Goal: Task Accomplishment & Management: Use online tool/utility

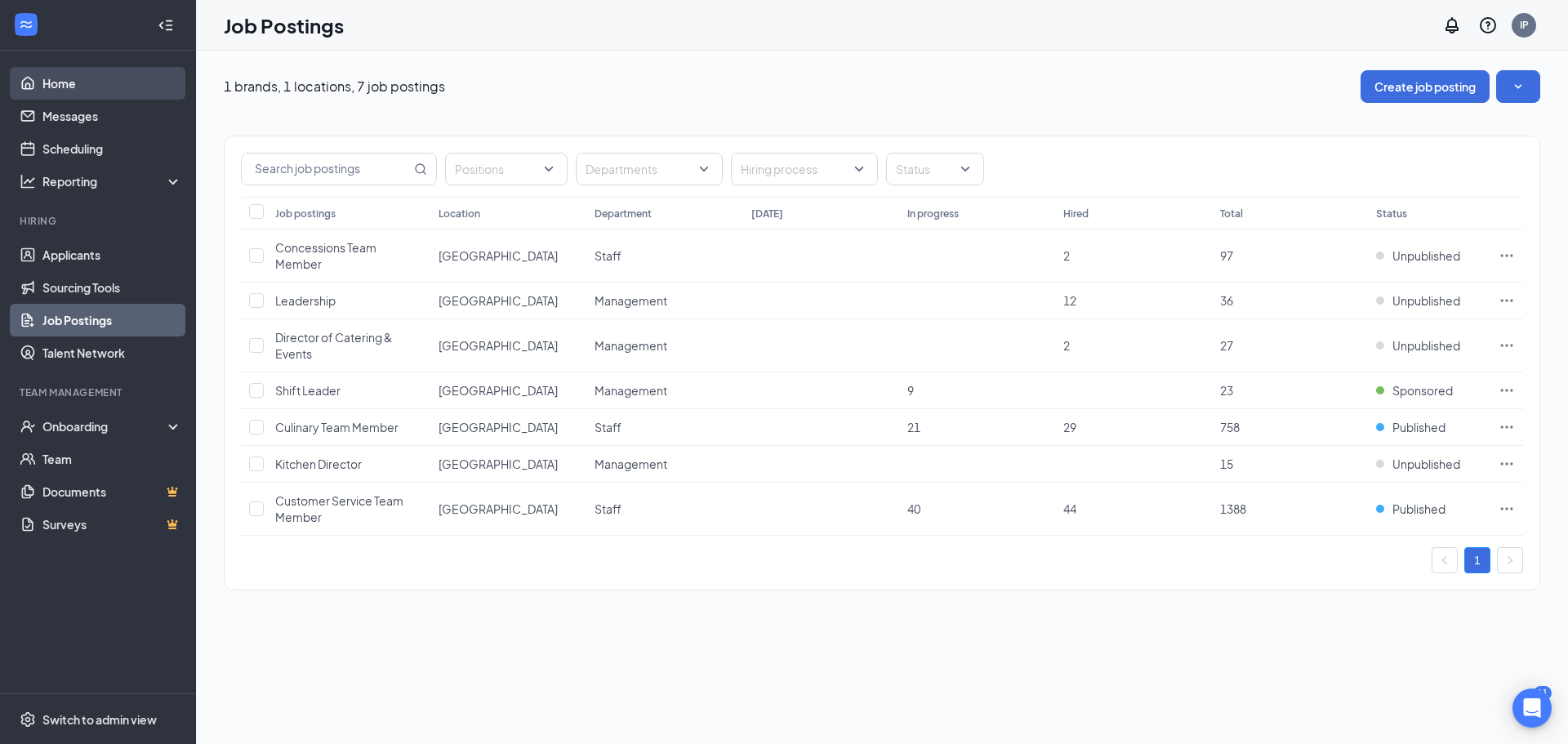
click at [153, 75] on link "Home" at bounding box center [113, 83] width 140 height 33
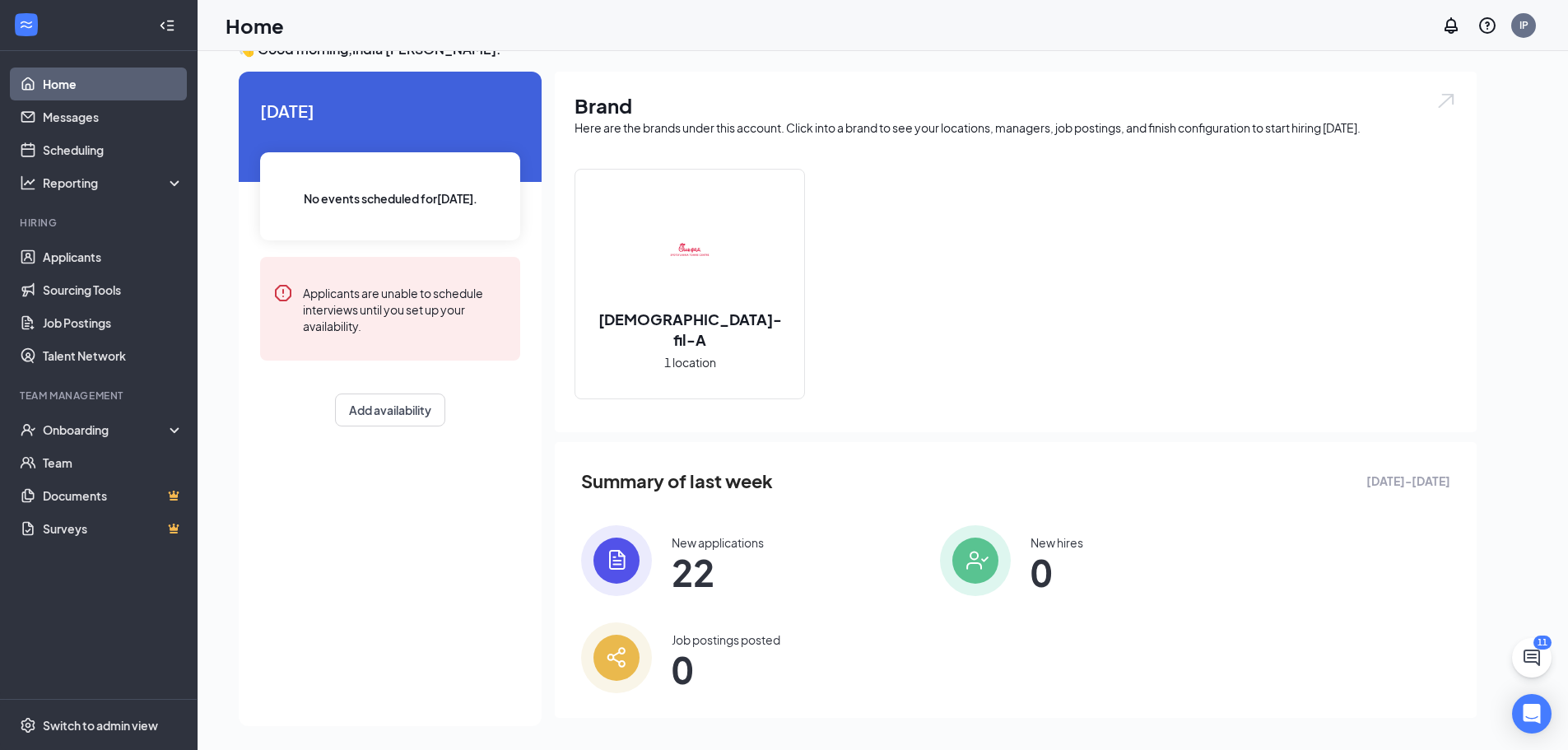
scroll to position [35, 0]
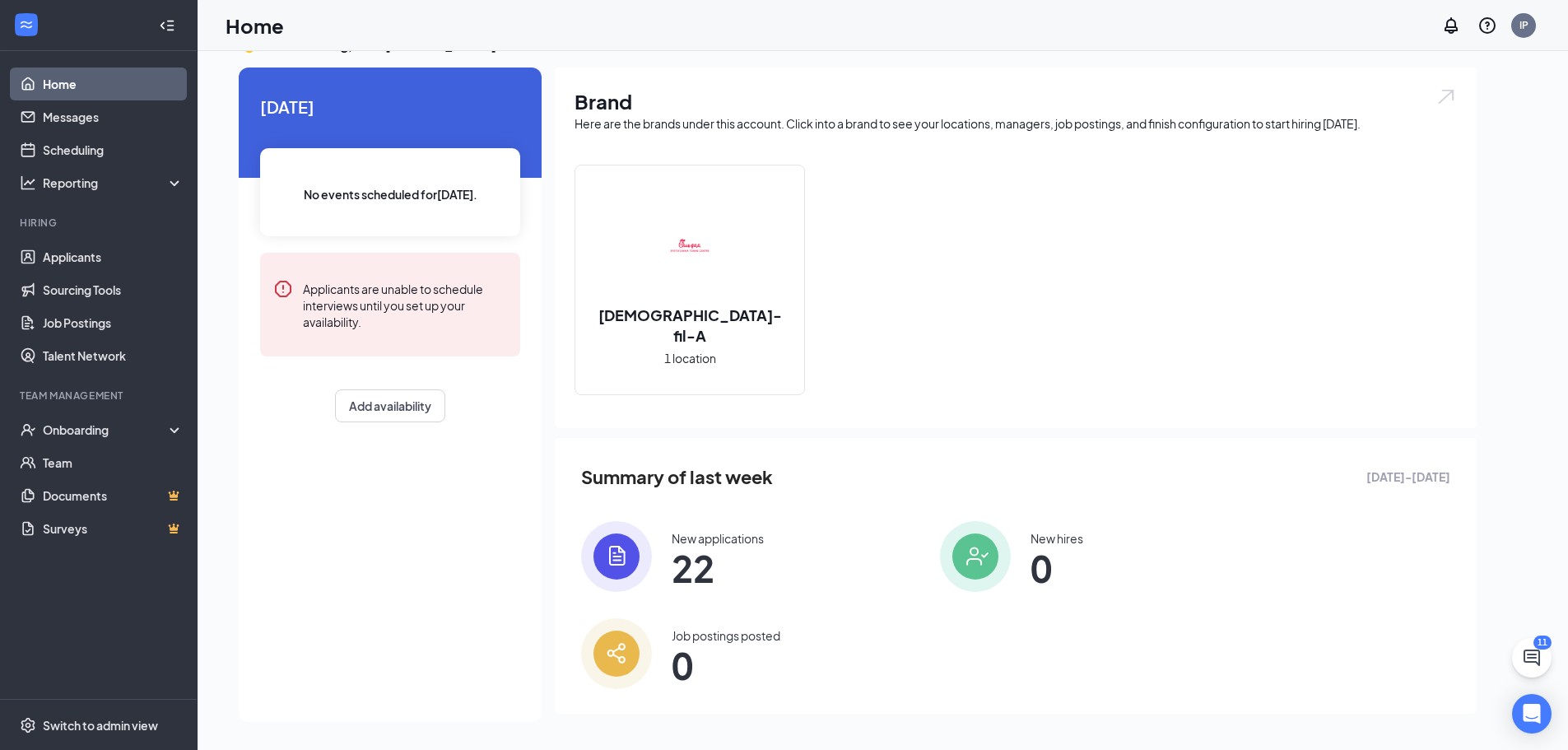
click at [726, 540] on div "New applications" at bounding box center [717, 539] width 92 height 17
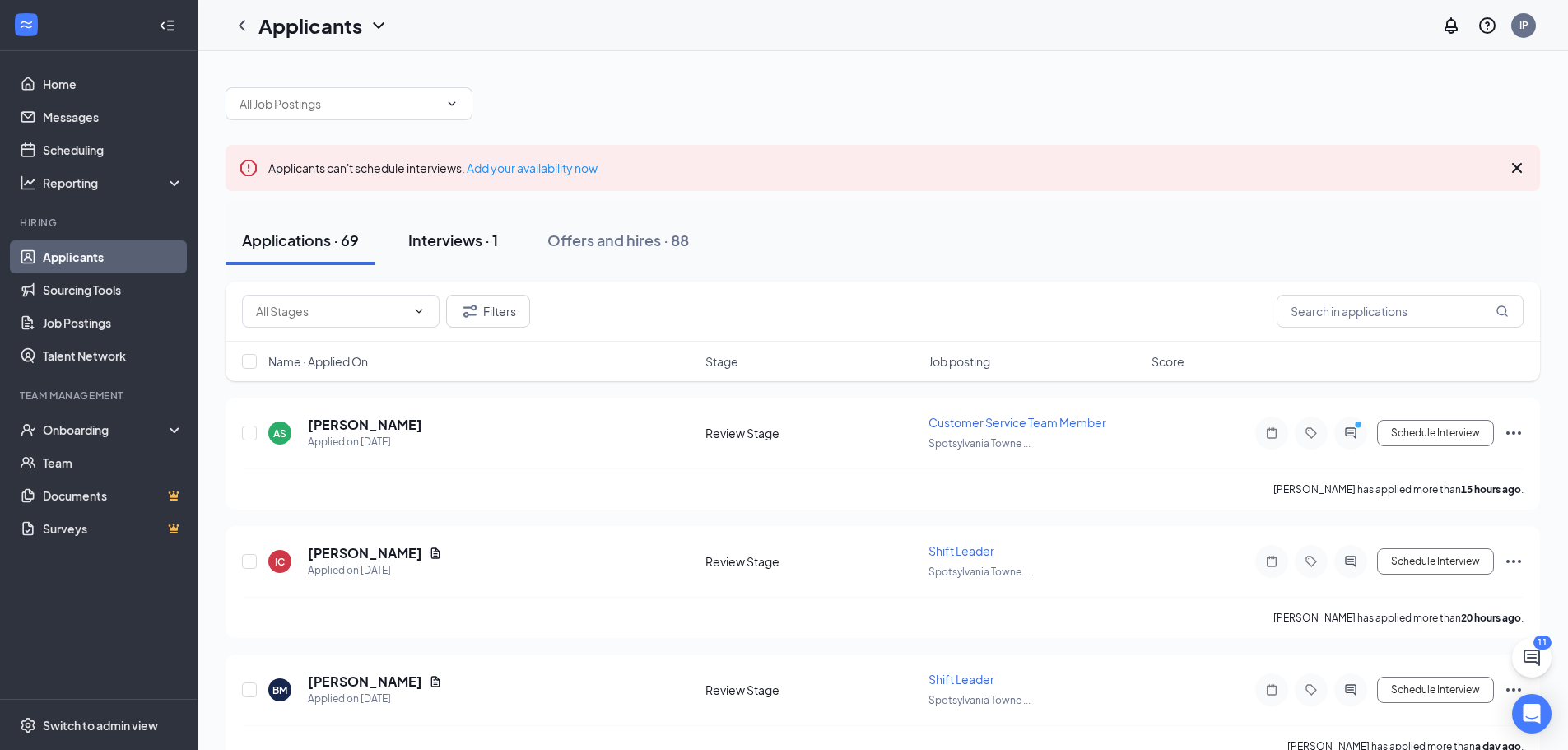
click at [461, 238] on div "Interviews · 1" at bounding box center [453, 240] width 89 height 21
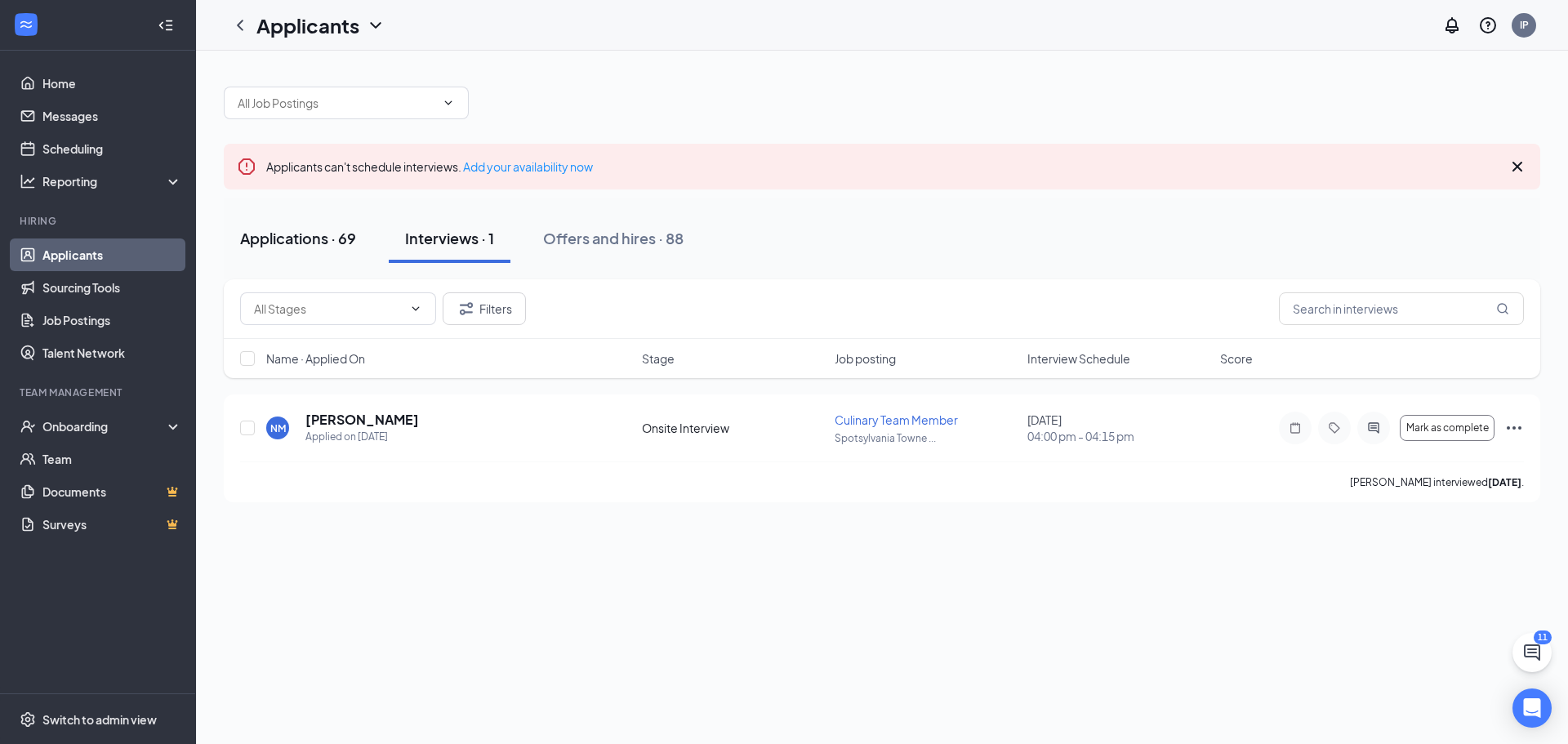
click at [309, 231] on div "Applications · 69" at bounding box center [297, 238] width 116 height 21
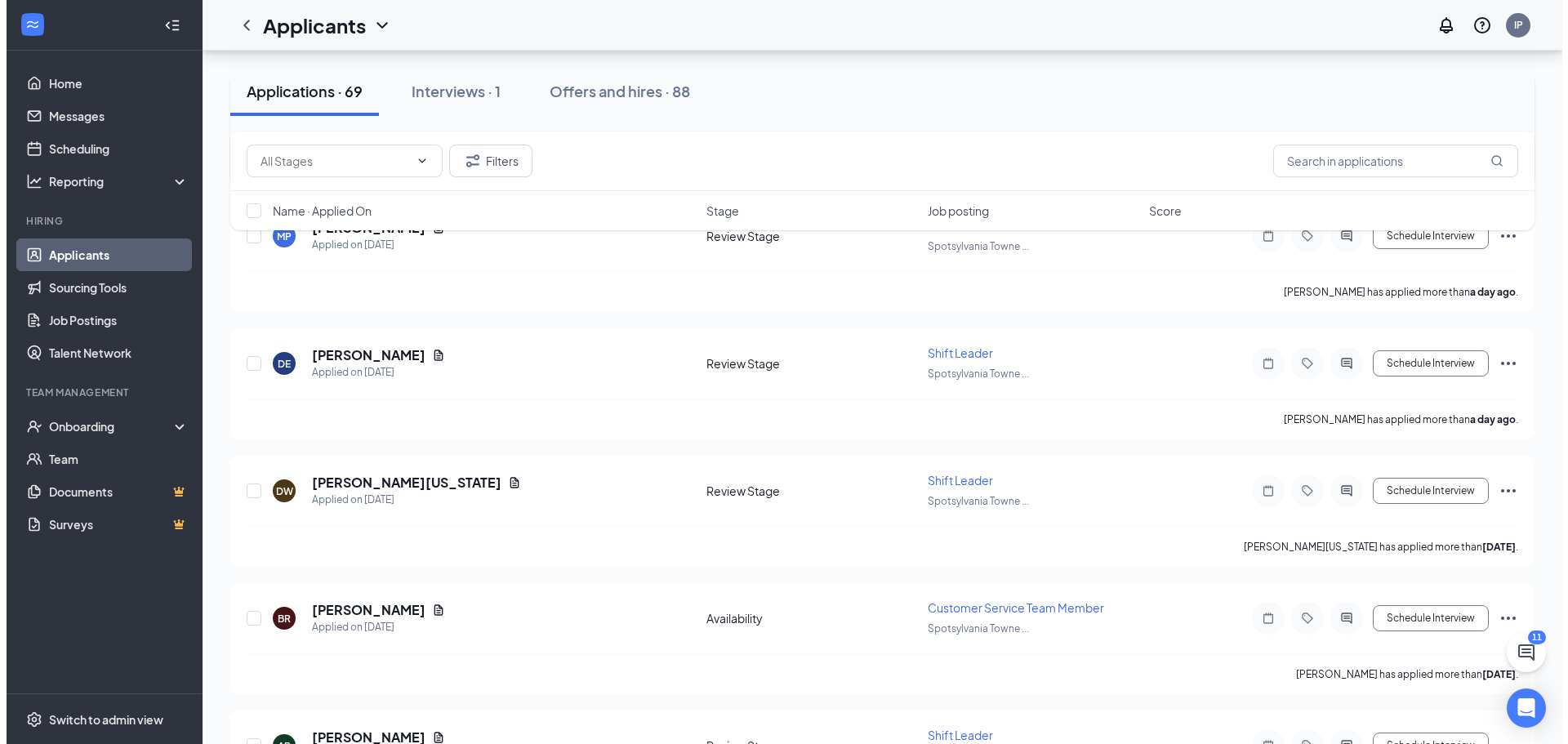
scroll to position [735, 0]
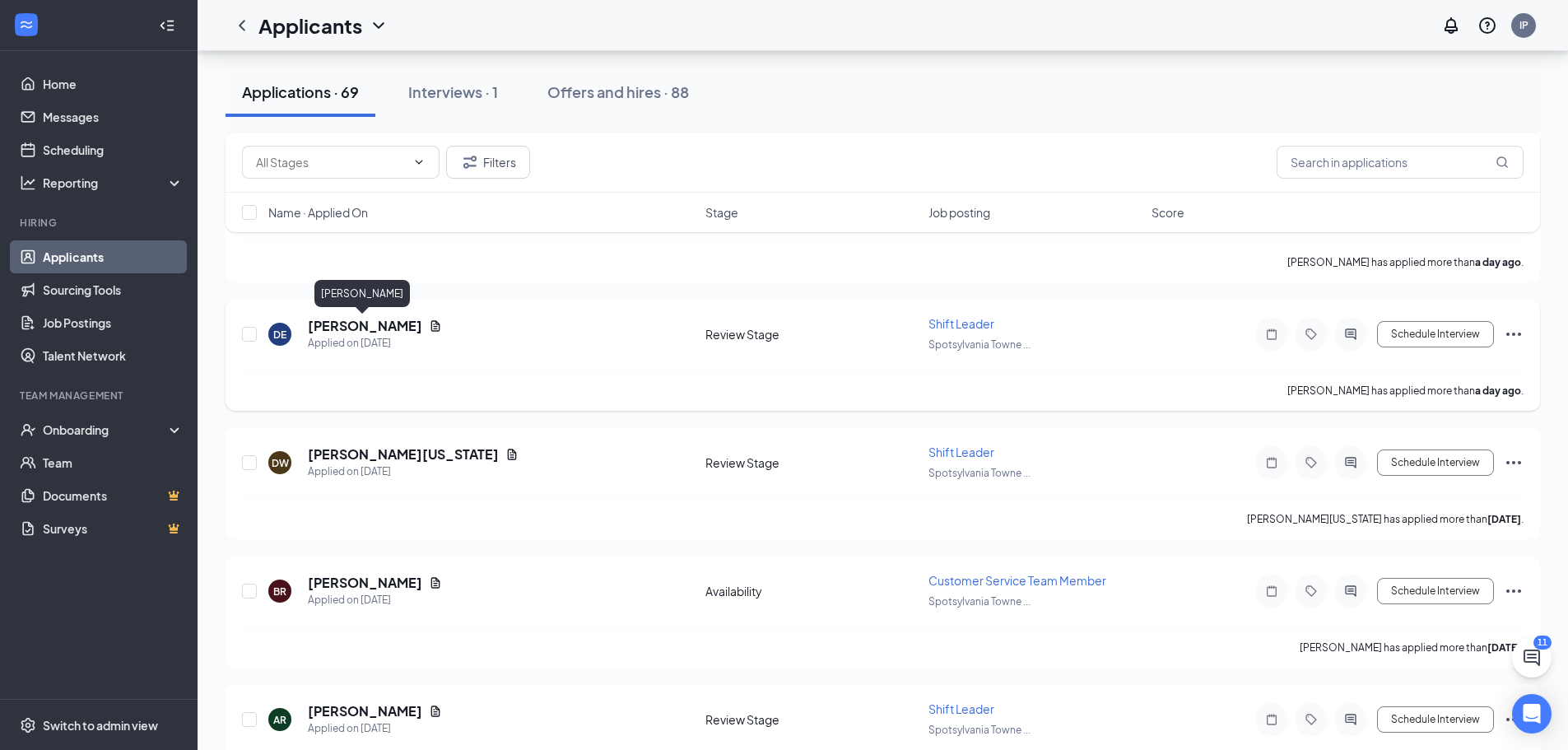
click at [378, 327] on h5 "[PERSON_NAME]" at bounding box center [365, 327] width 114 height 18
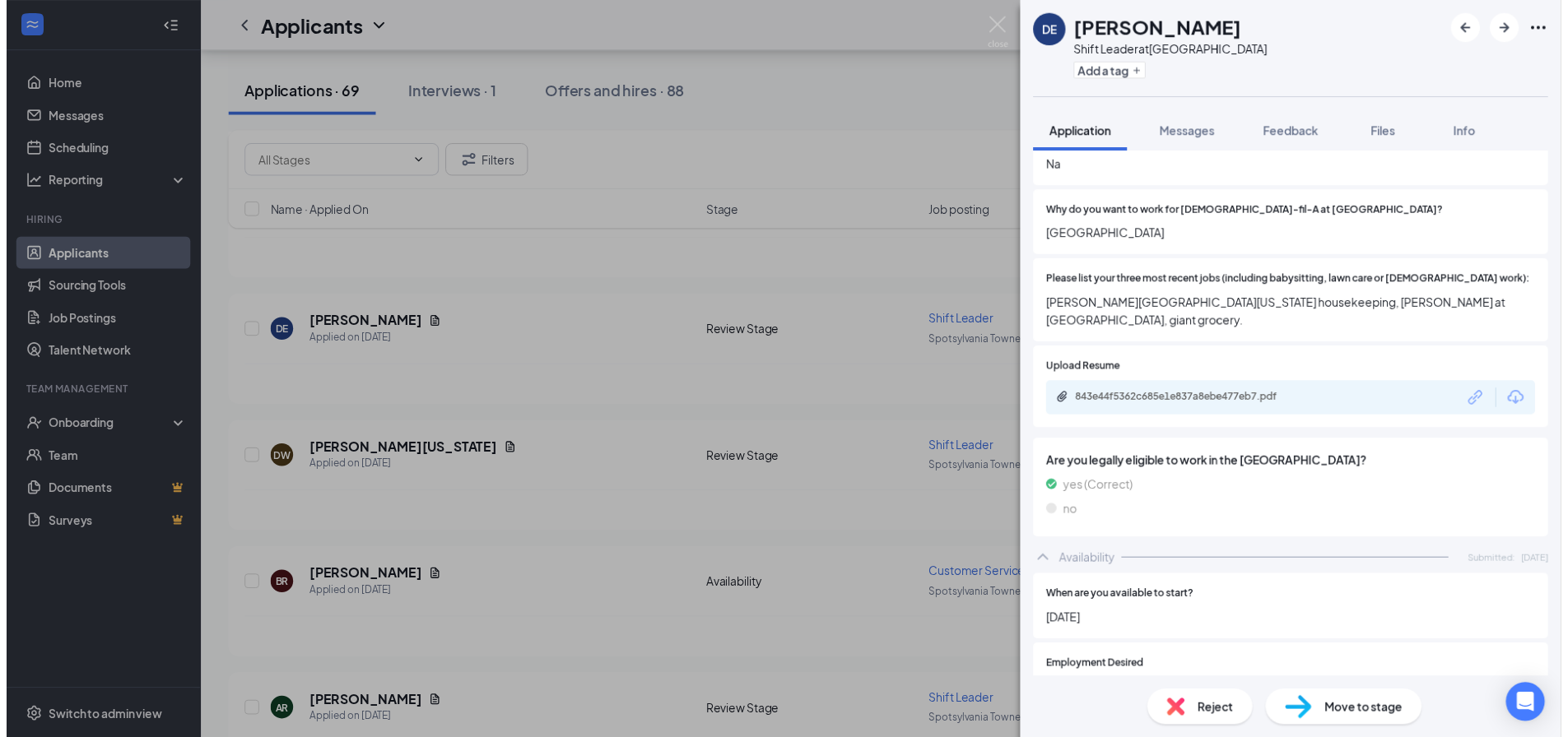
scroll to position [494, 0]
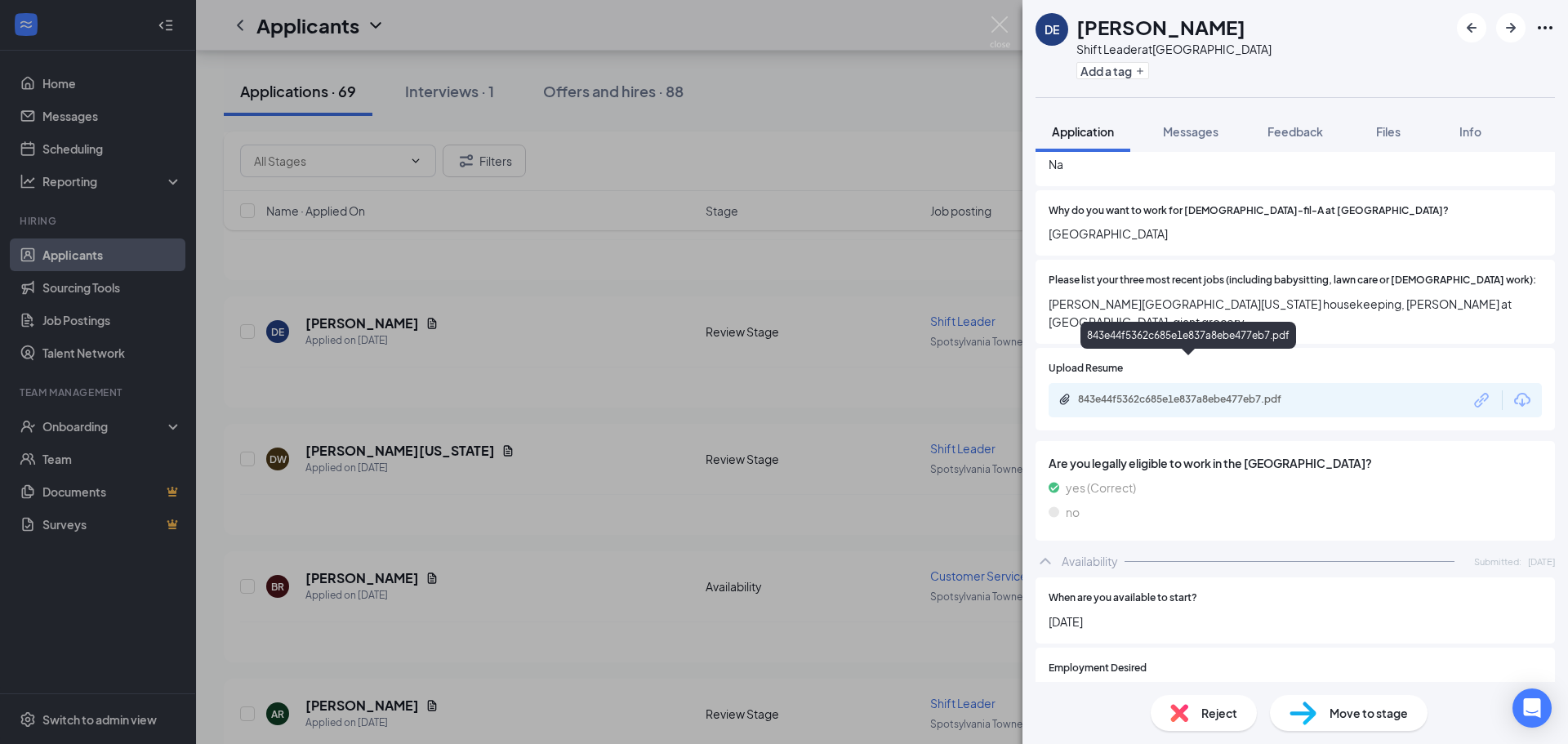
click at [1224, 393] on div "843e44f5362c685e1e837a8ebe477eb7.pdf" at bounding box center [1192, 400] width 228 height 13
click at [995, 24] on img at bounding box center [999, 32] width 21 height 32
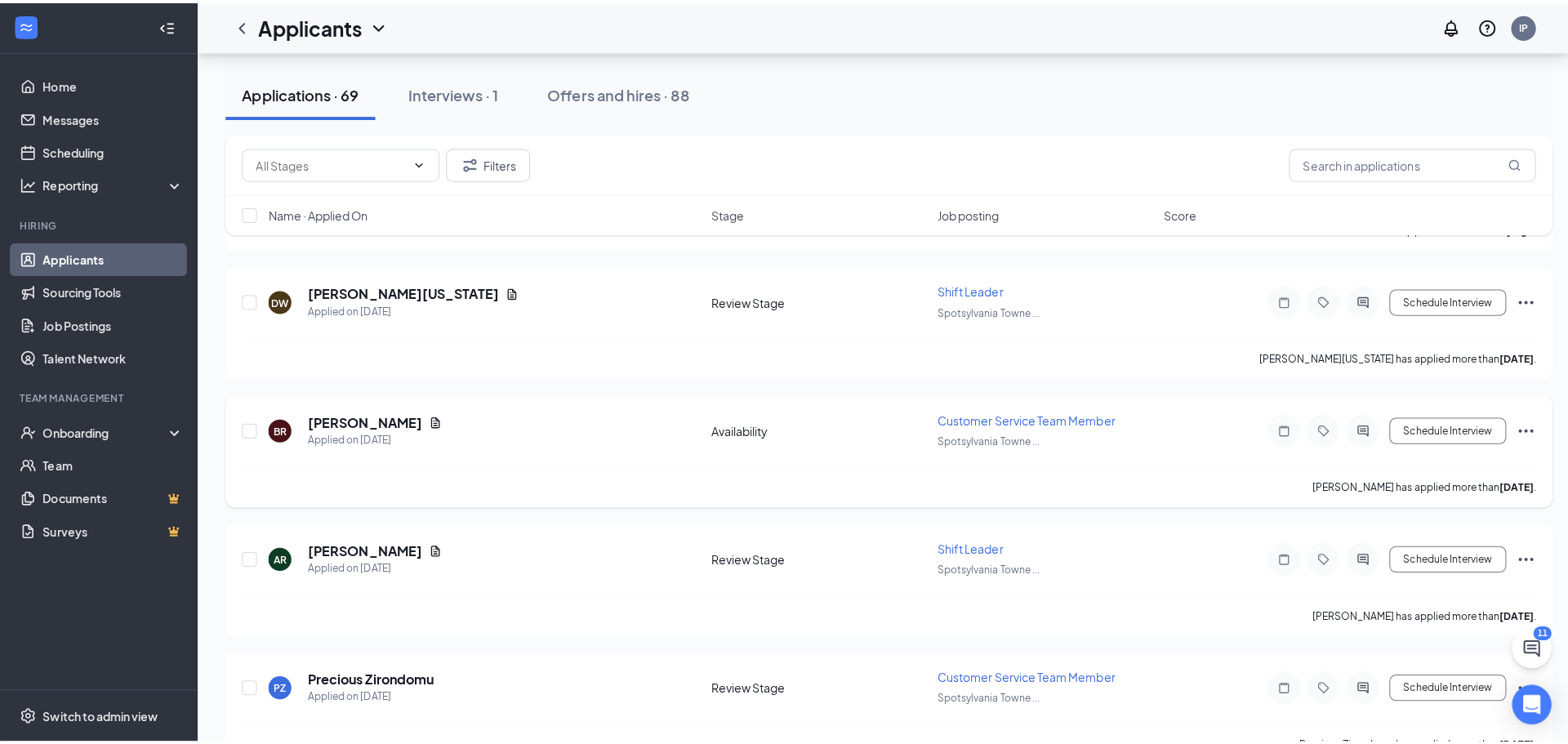
scroll to position [899, 0]
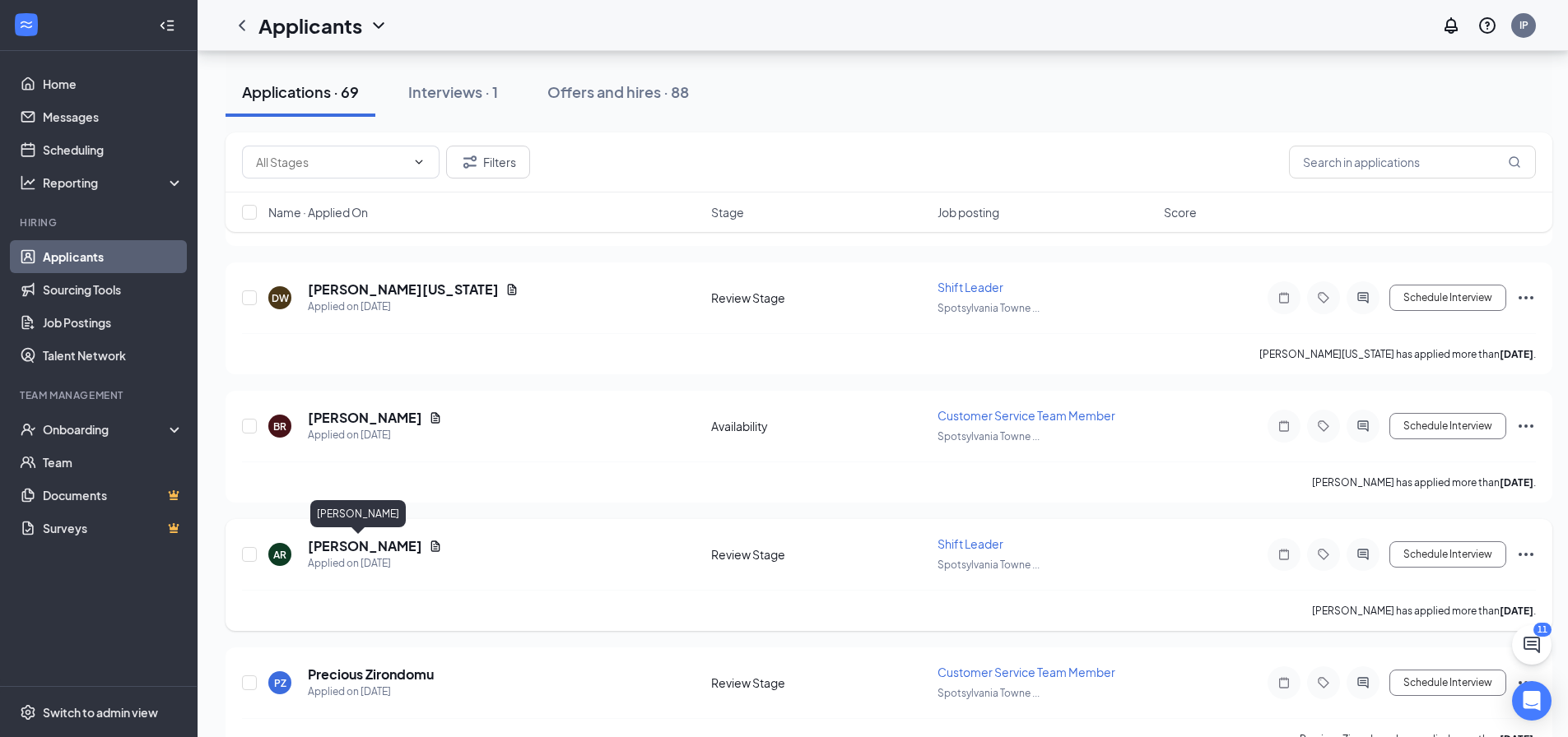
click at [357, 546] on h5 "[PERSON_NAME]" at bounding box center [365, 547] width 114 height 18
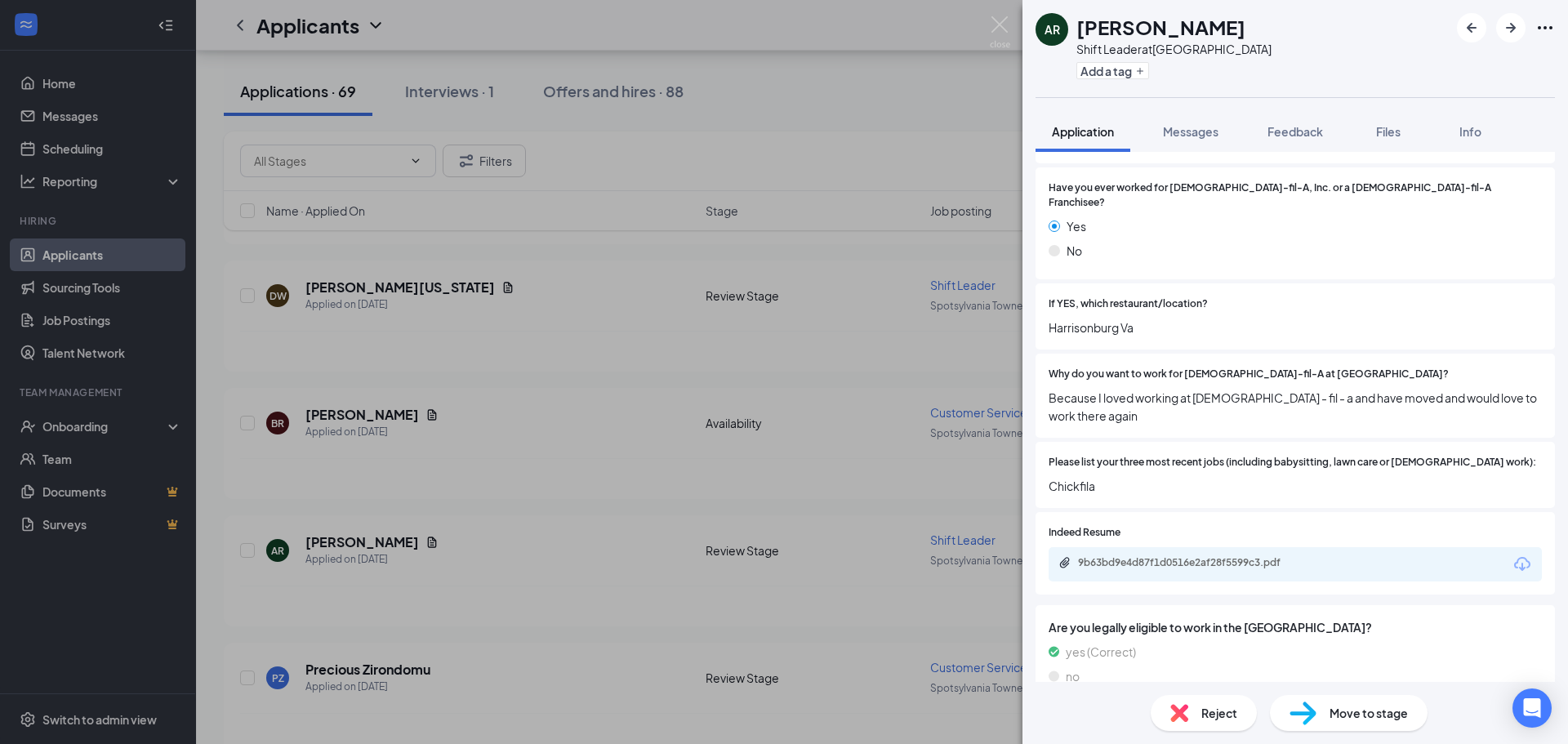
scroll to position [409, 0]
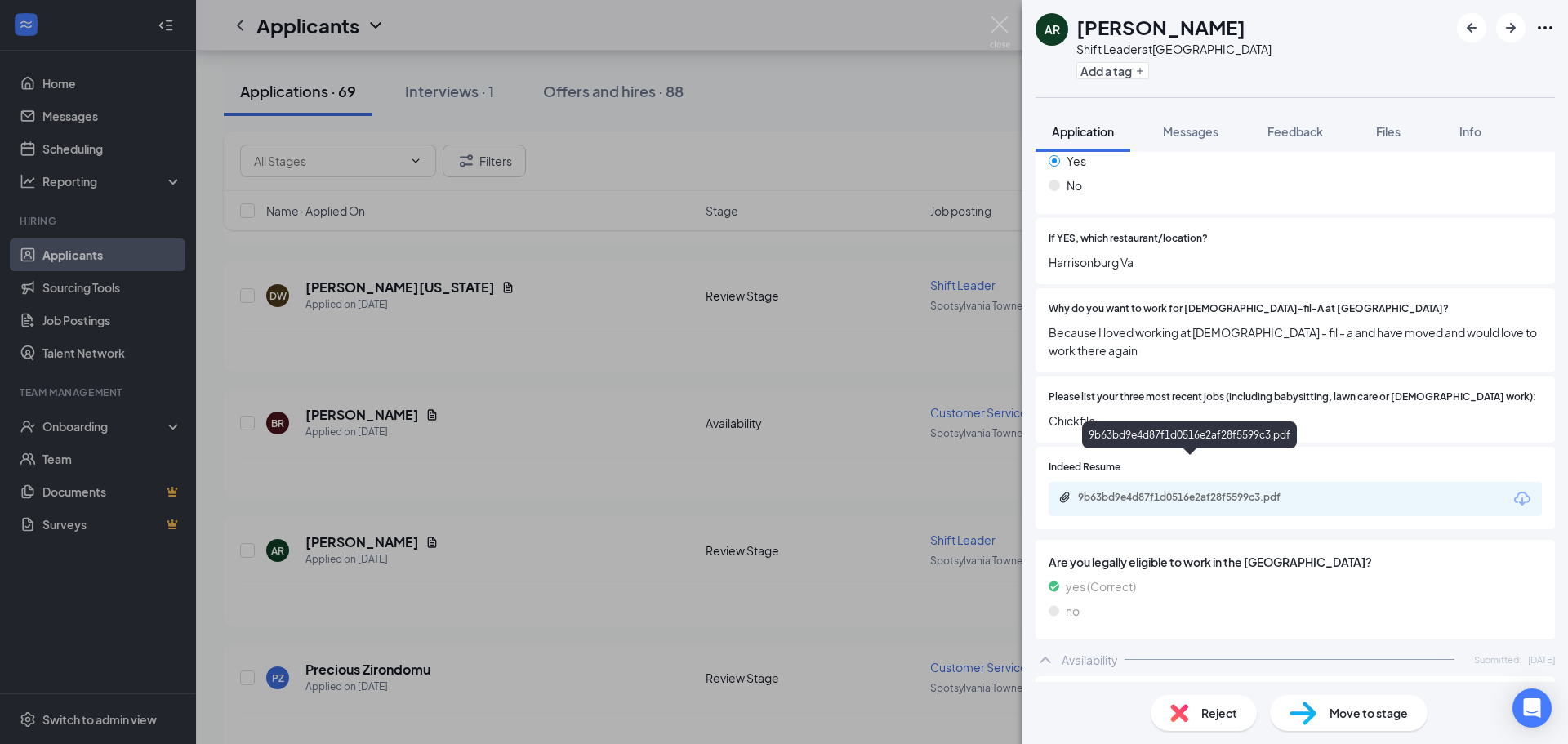
click at [1171, 491] on div "9b63bd9e4d87f1d0516e2af28f5599c3.pdf" at bounding box center [1192, 497] width 228 height 13
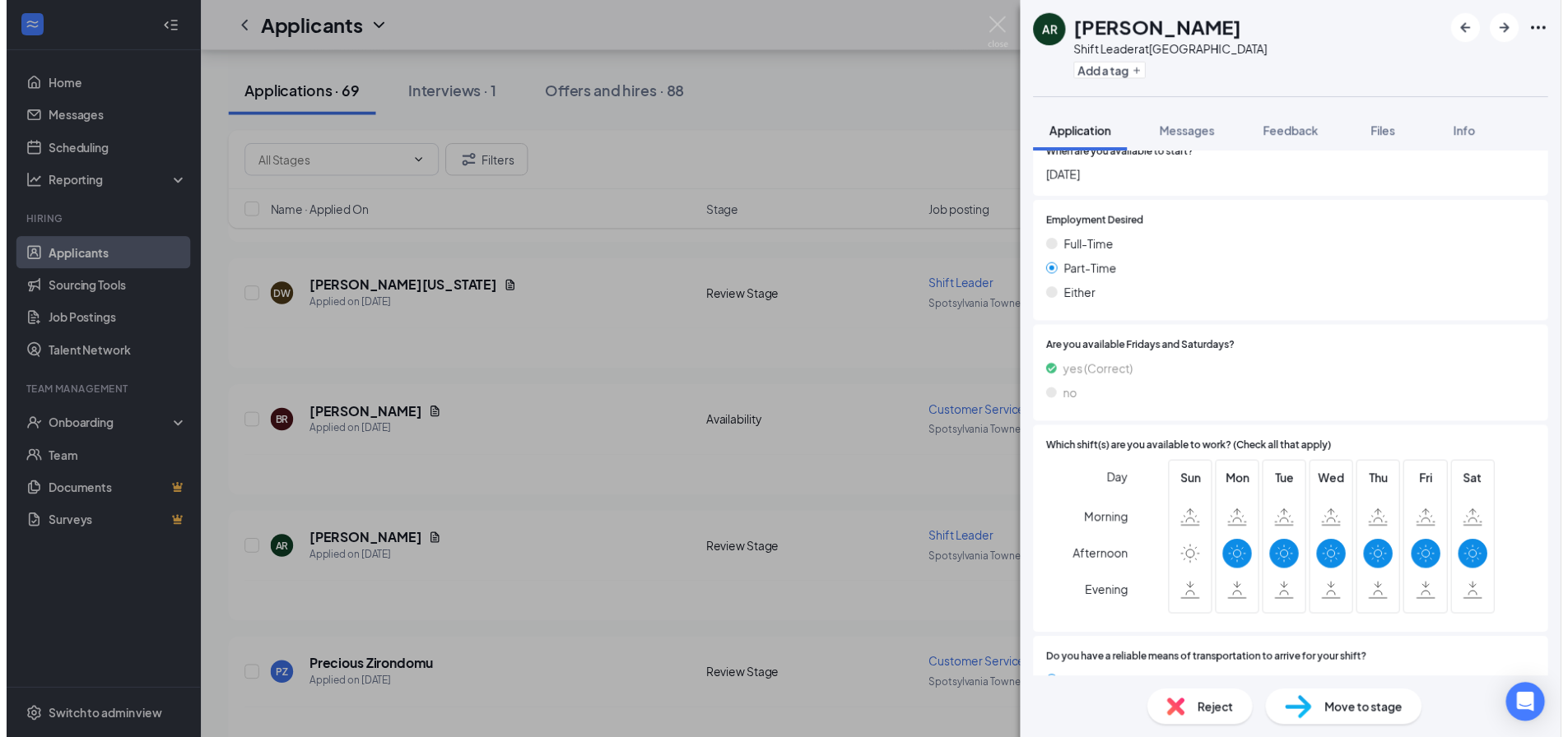
scroll to position [989, 0]
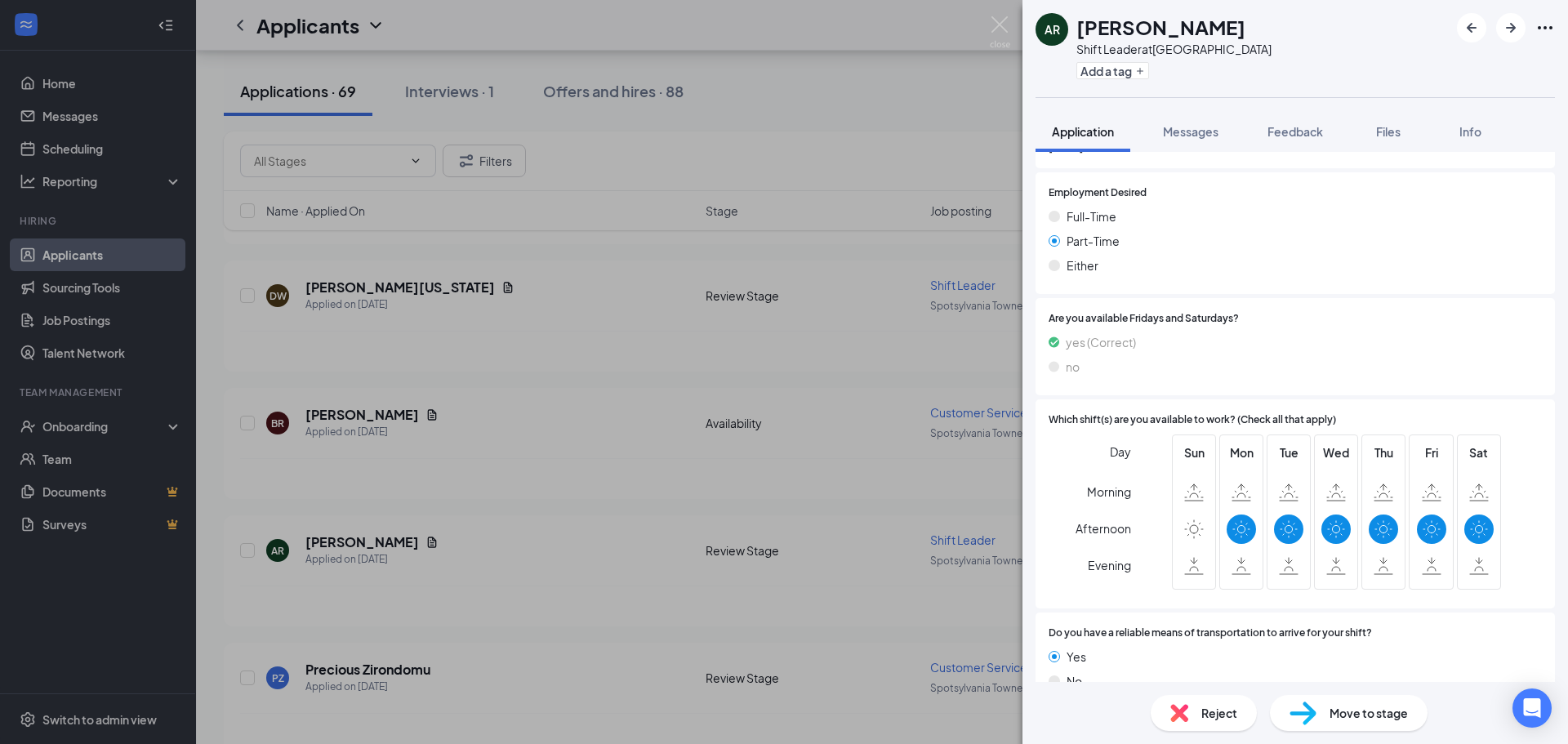
click at [533, 296] on div "AR [PERSON_NAME] Shift Leader at [GEOGRAPHIC_DATA] Add a tag Application Messag…" at bounding box center [784, 372] width 1568 height 744
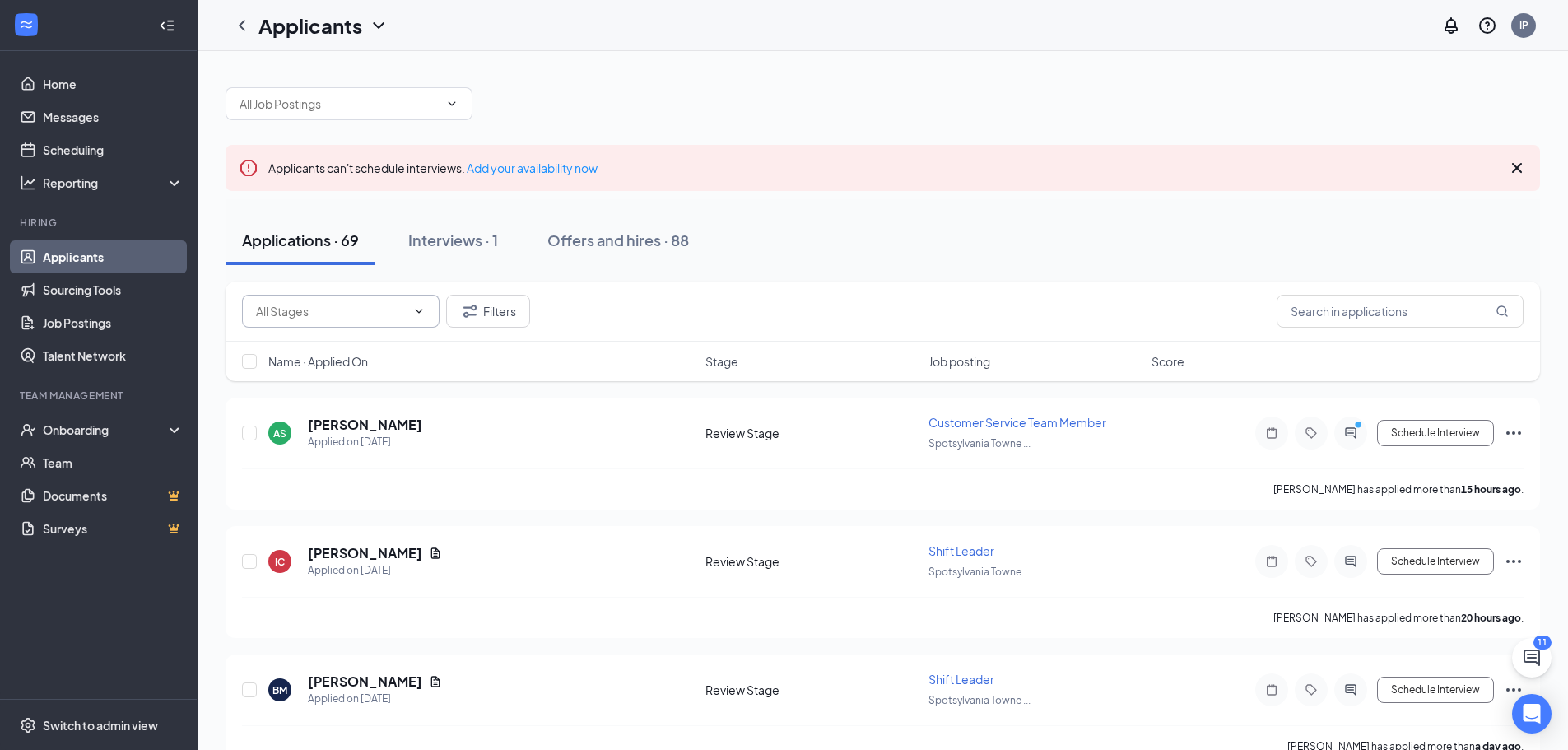
click at [430, 307] on span at bounding box center [340, 312] width 197 height 33
click at [466, 244] on div "Interviews · 1" at bounding box center [453, 240] width 89 height 21
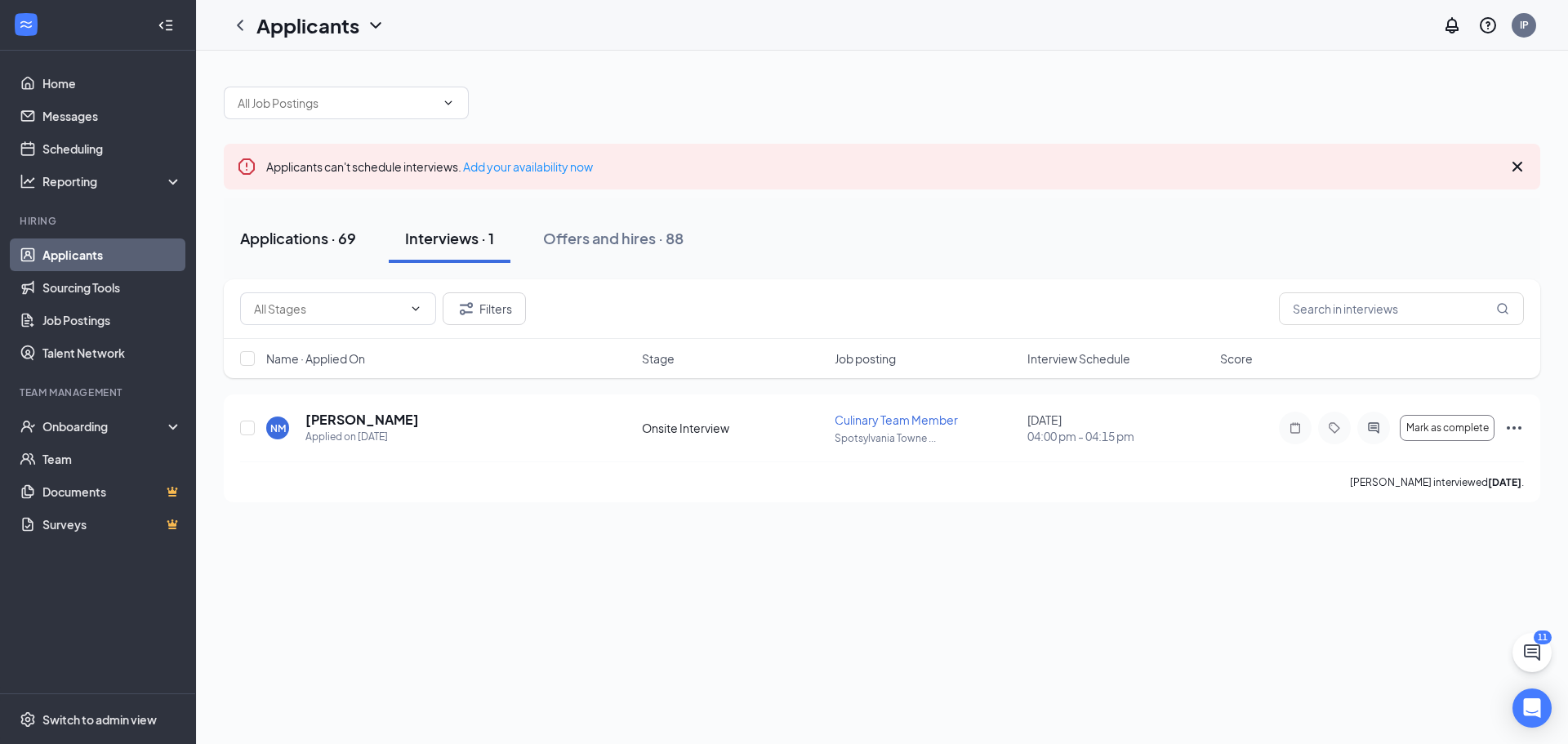
click at [323, 240] on div "Applications · 69" at bounding box center [297, 238] width 116 height 21
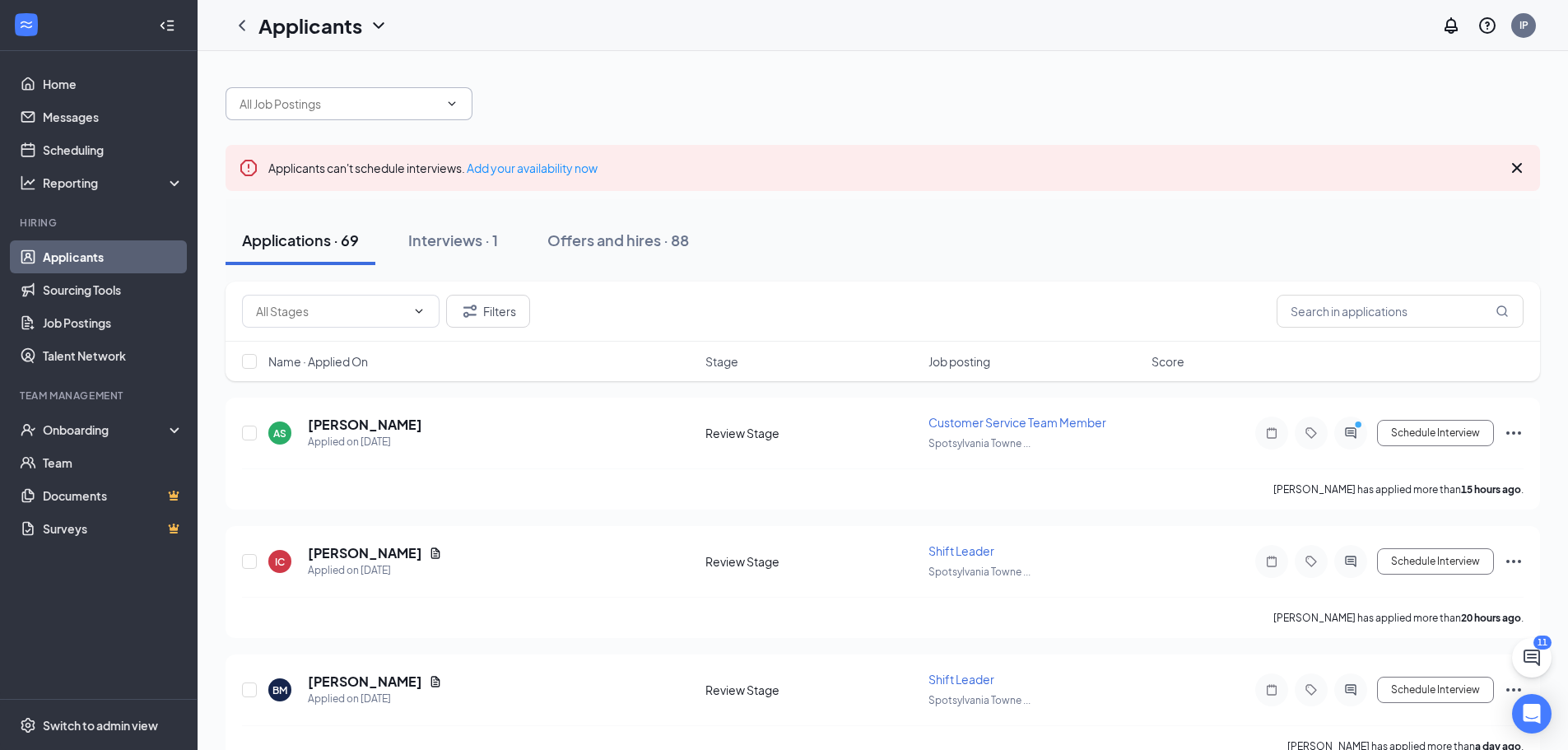
click at [429, 114] on span at bounding box center [349, 104] width 247 height 33
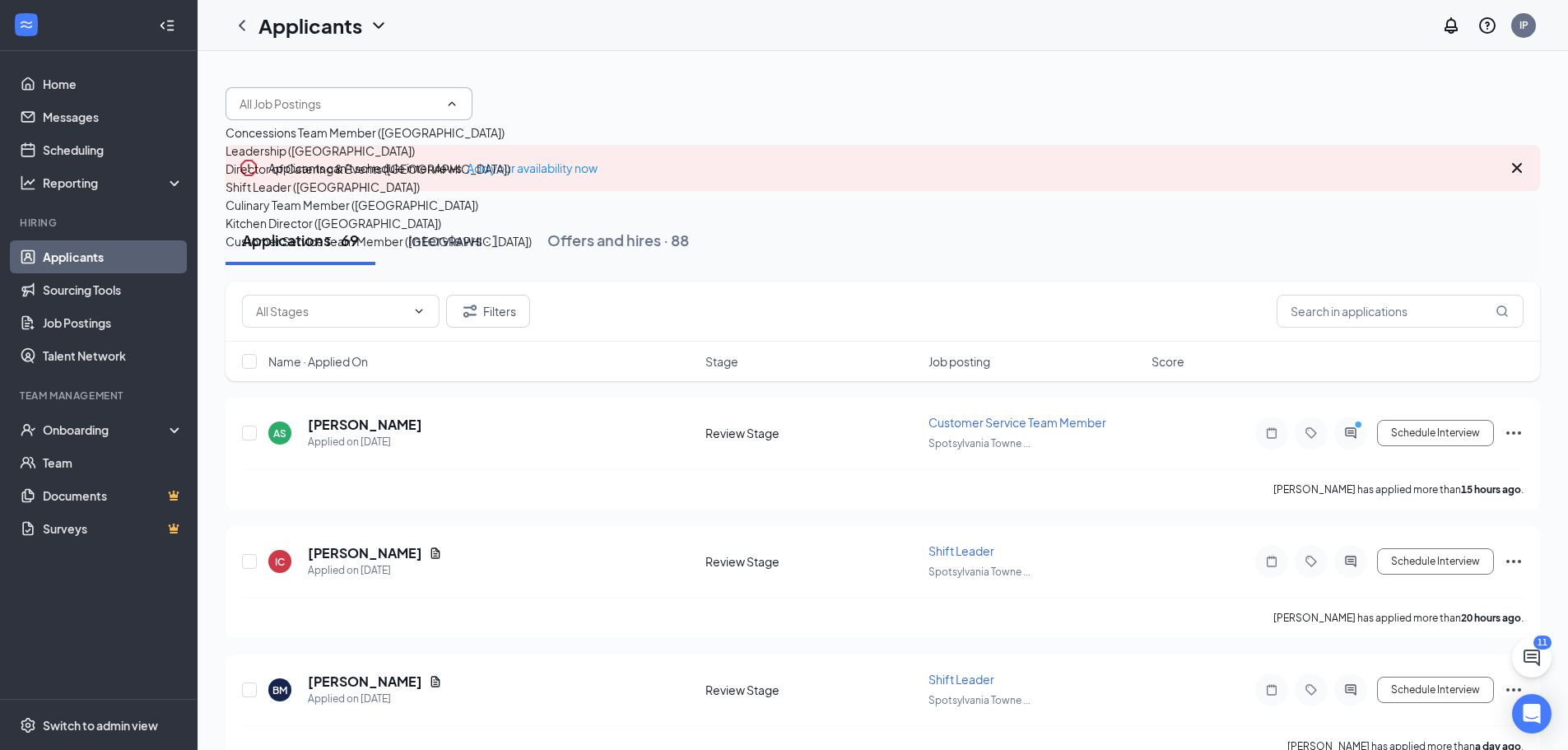
click at [350, 196] on div "Shift Leader ([GEOGRAPHIC_DATA])" at bounding box center [322, 187] width 195 height 18
type input "Shift Leader ([GEOGRAPHIC_DATA])"
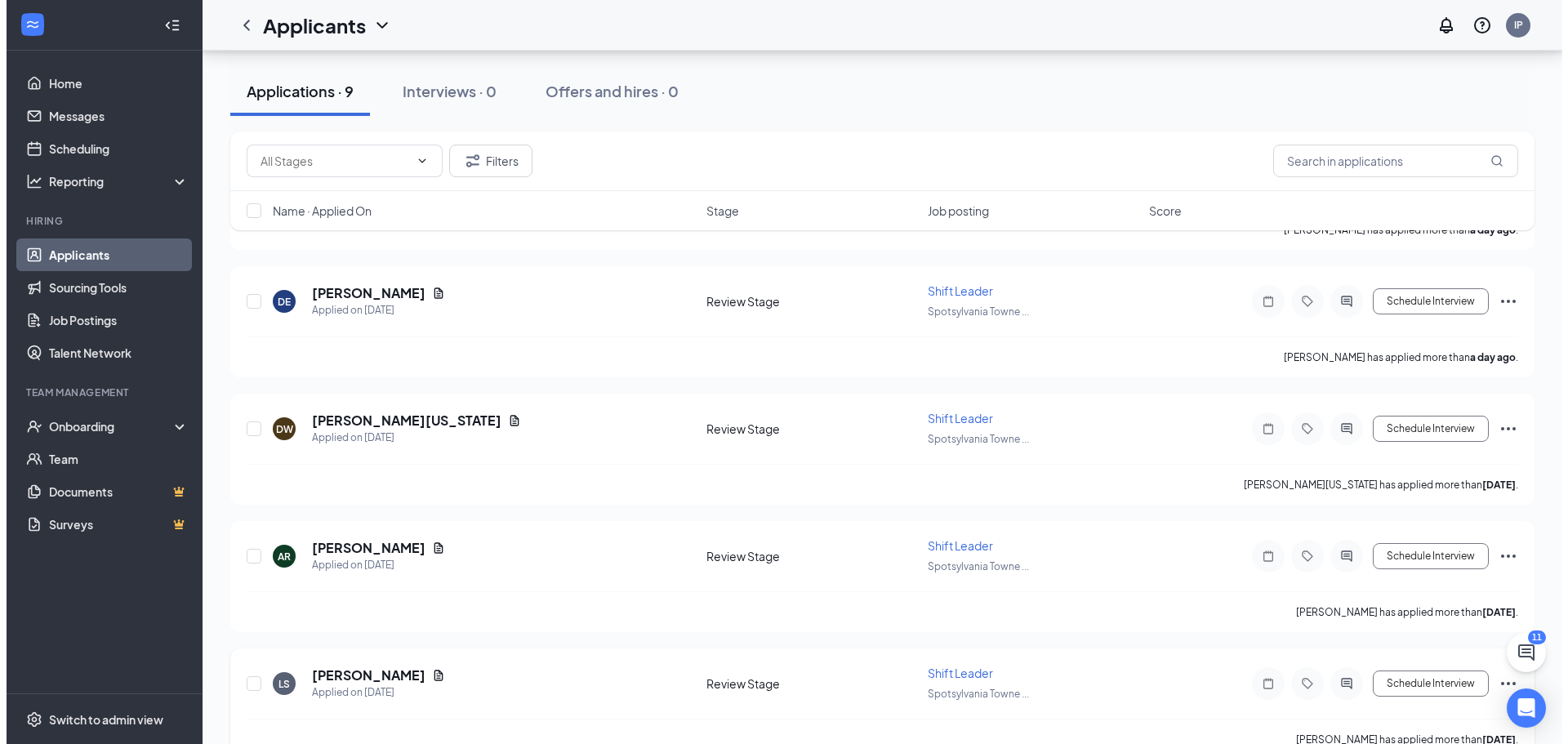
scroll to position [506, 0]
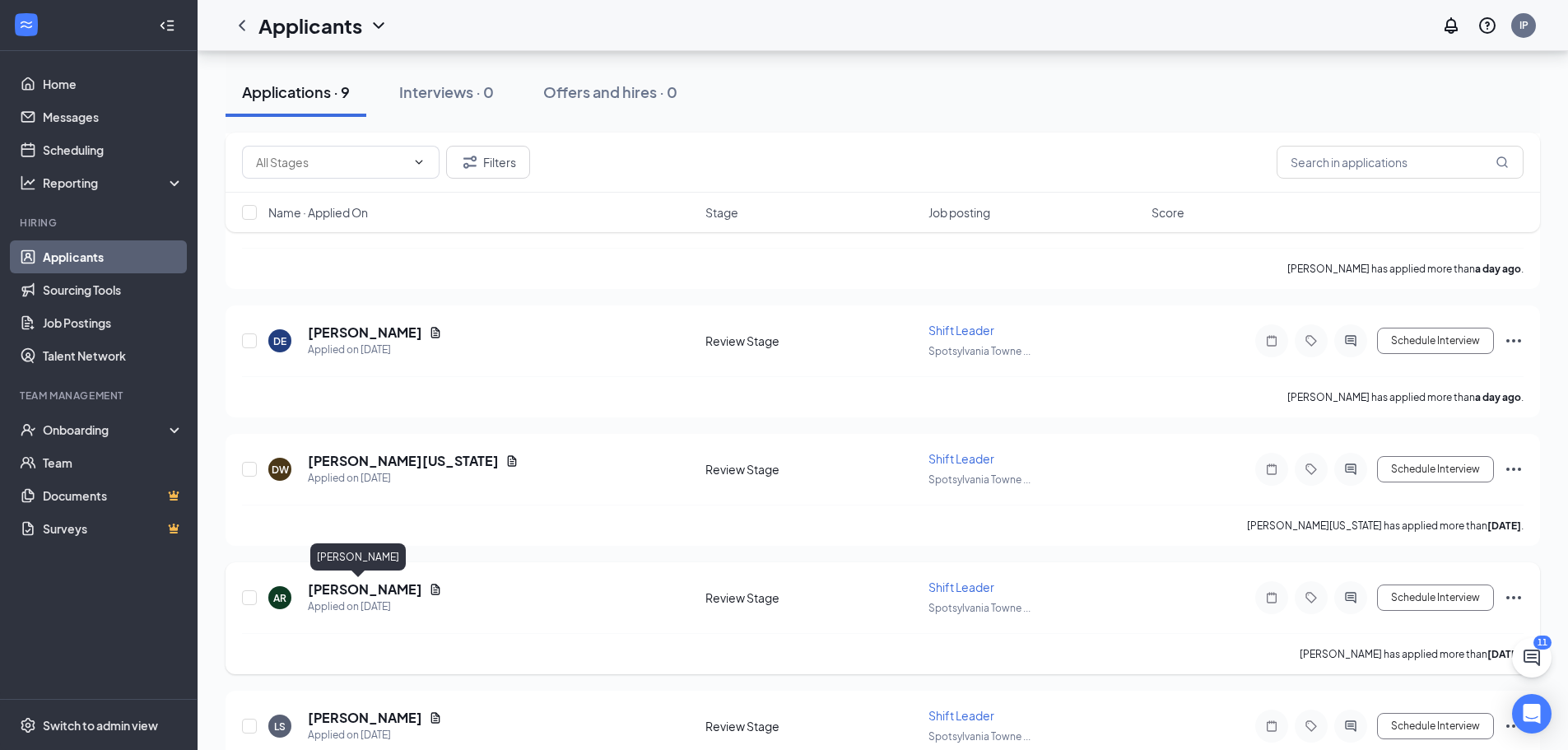
click at [334, 590] on h5 "[PERSON_NAME]" at bounding box center [365, 590] width 114 height 18
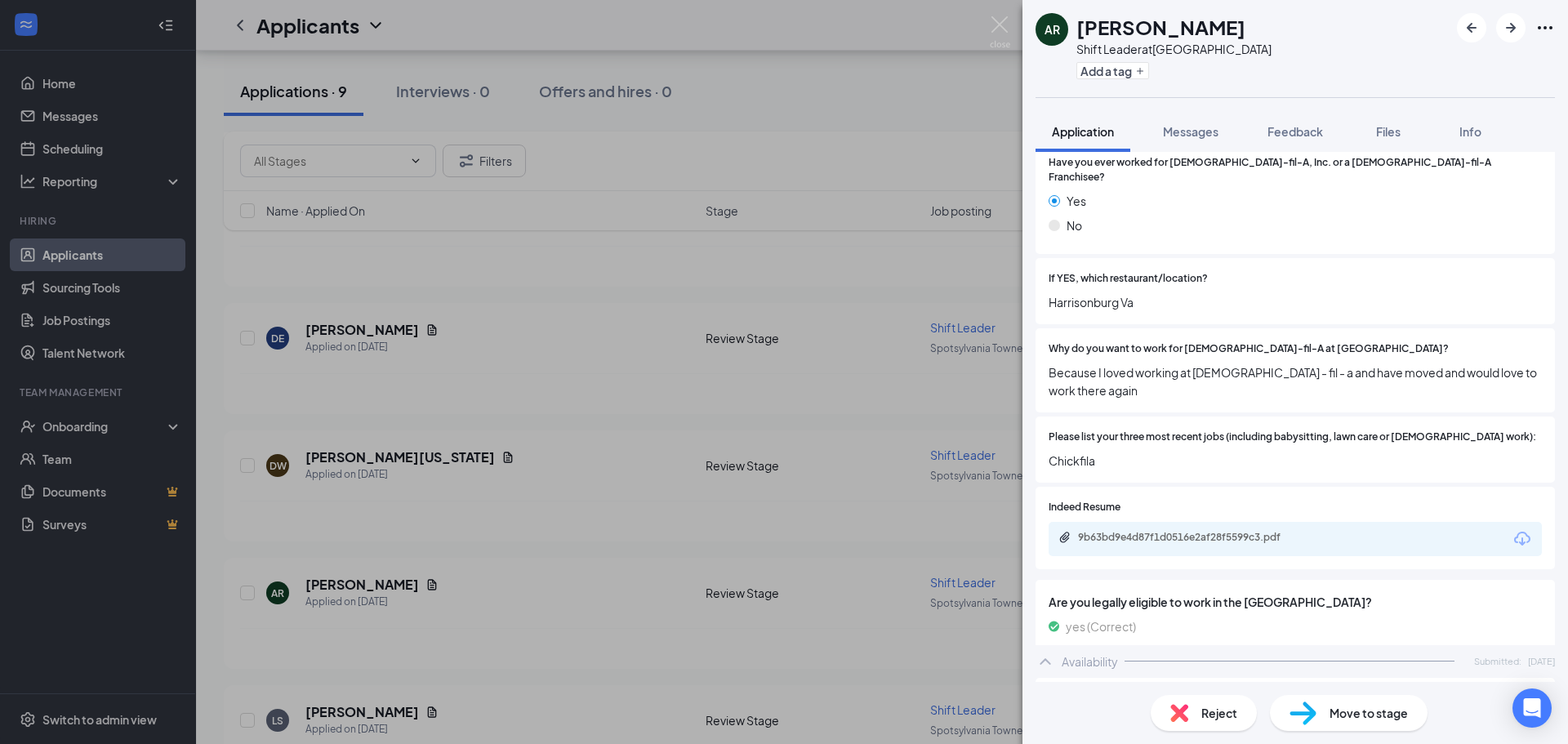
scroll to position [409, 0]
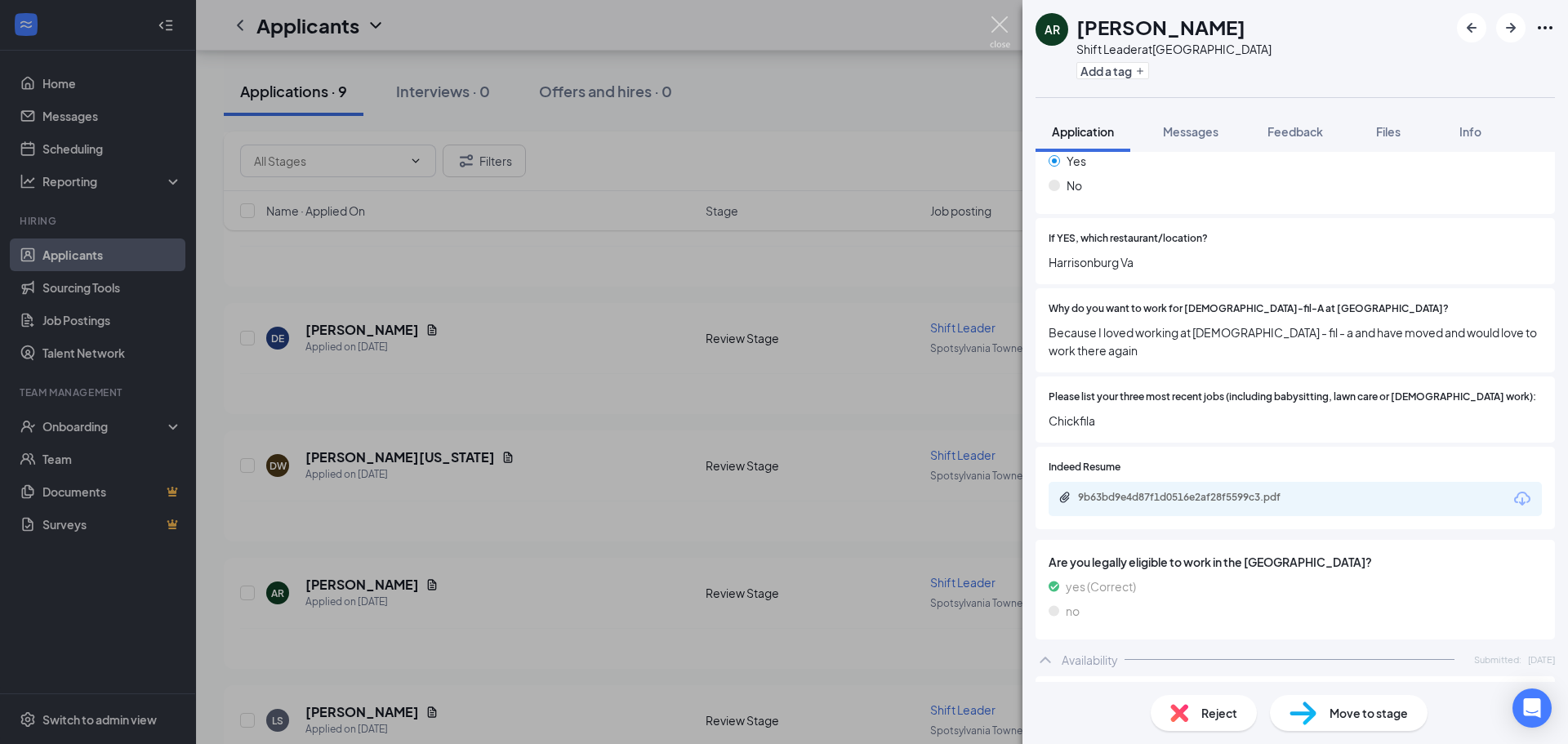
click at [1000, 31] on img at bounding box center [999, 32] width 21 height 32
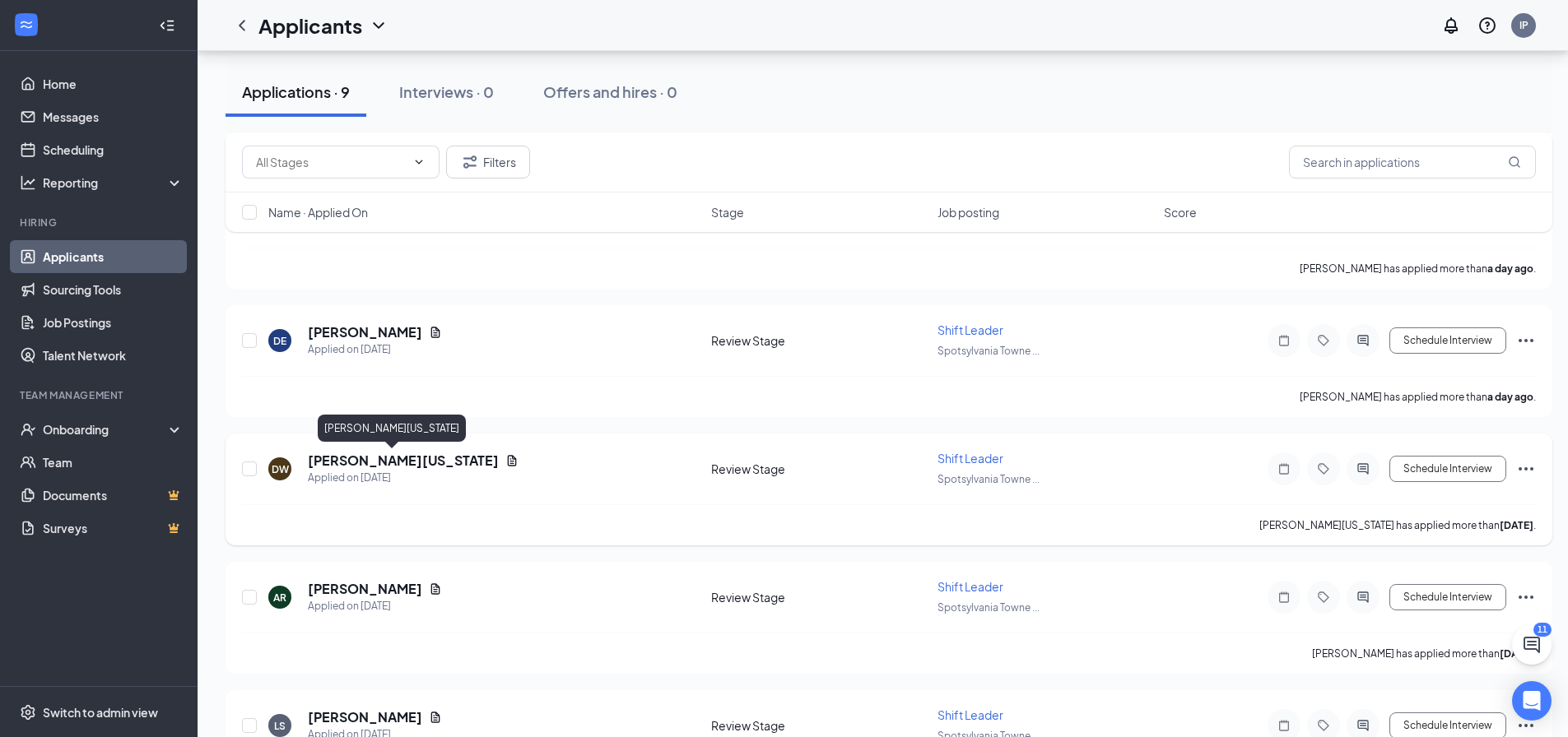
click at [403, 454] on h5 "[PERSON_NAME][US_STATE]" at bounding box center [403, 461] width 191 height 18
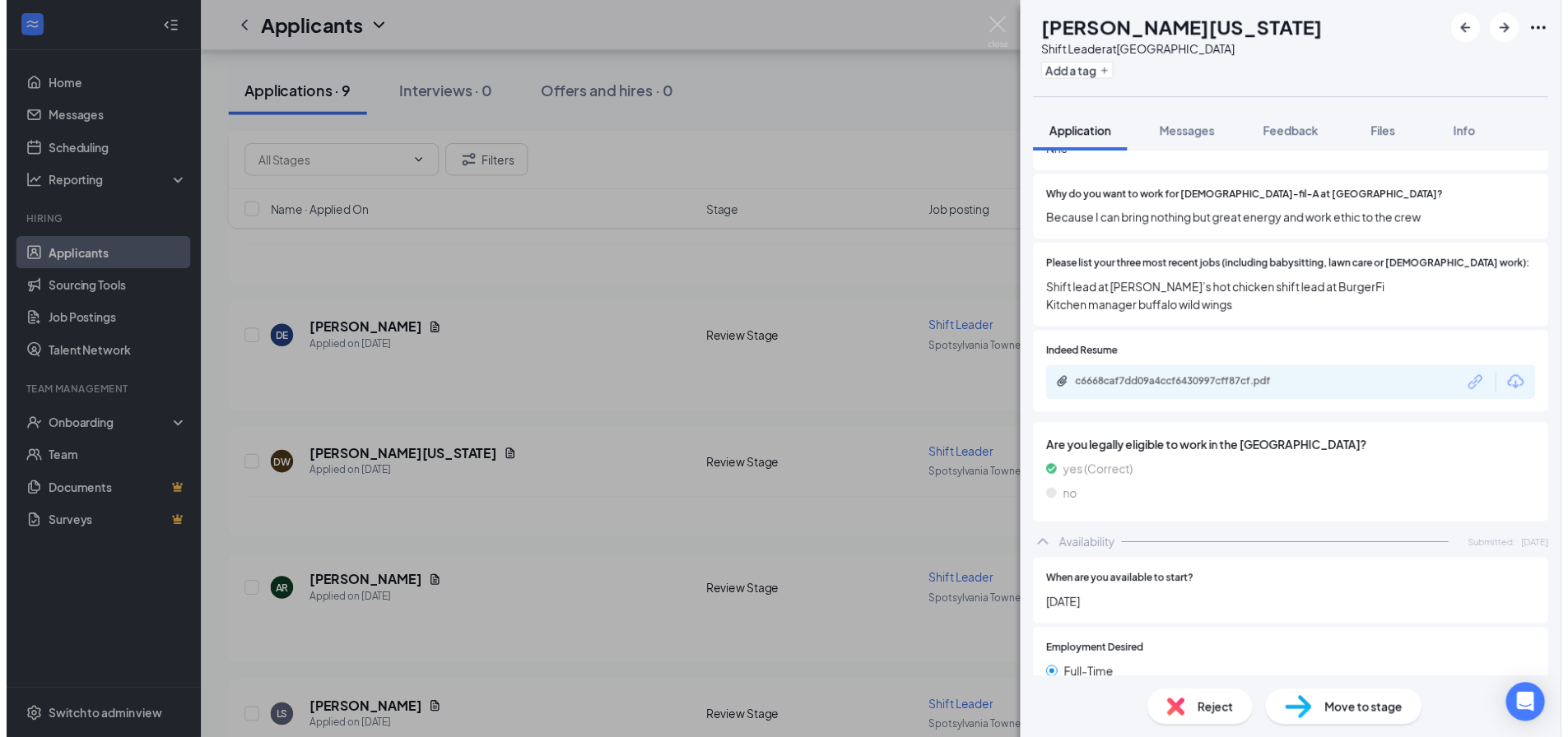
scroll to position [495, 0]
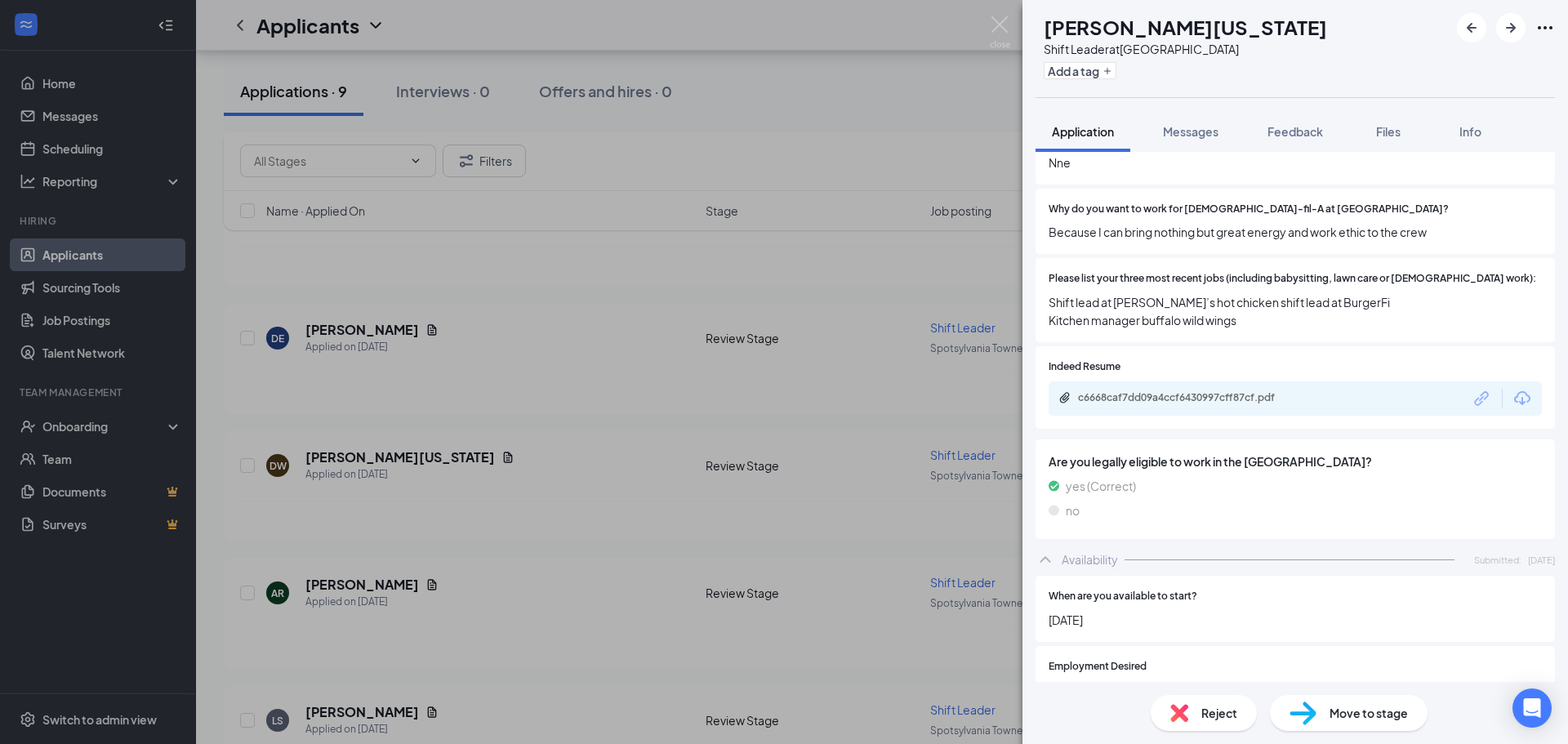
click at [623, 308] on div "DW [PERSON_NAME][US_STATE] Shift Leader at [GEOGRAPHIC_DATA] Add a tag Applicat…" at bounding box center [784, 372] width 1568 height 744
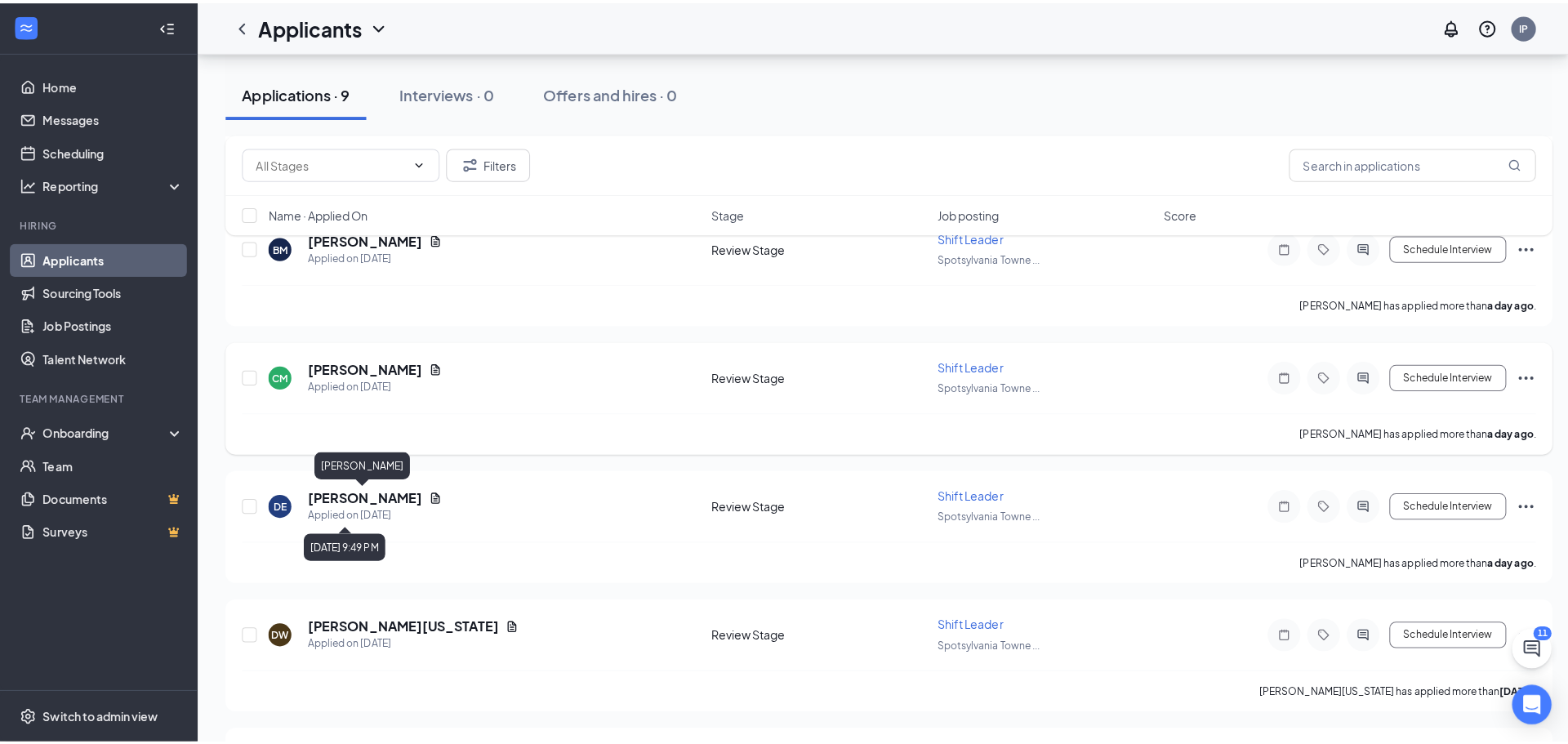
scroll to position [343, 0]
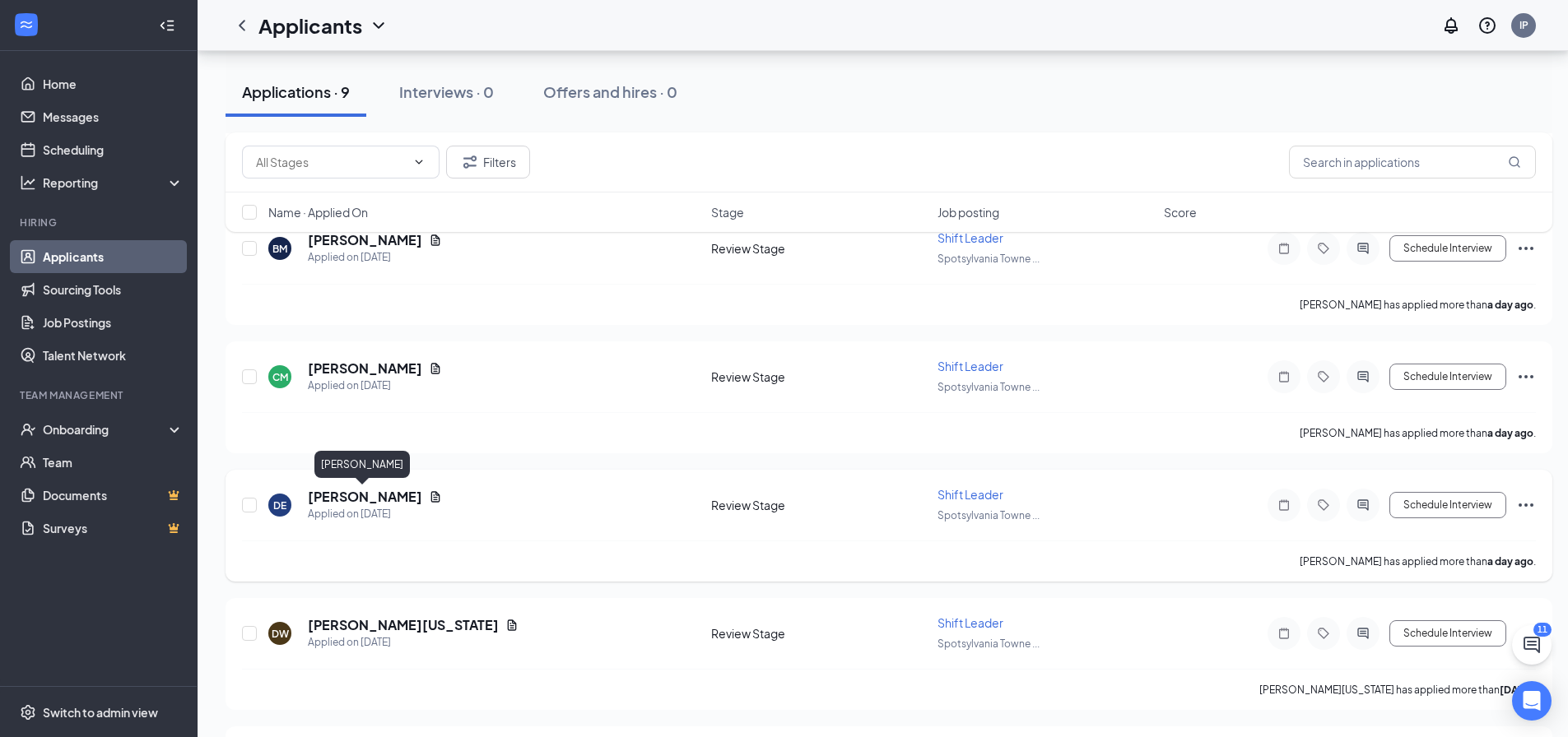
click at [350, 494] on h5 "[PERSON_NAME]" at bounding box center [365, 497] width 114 height 18
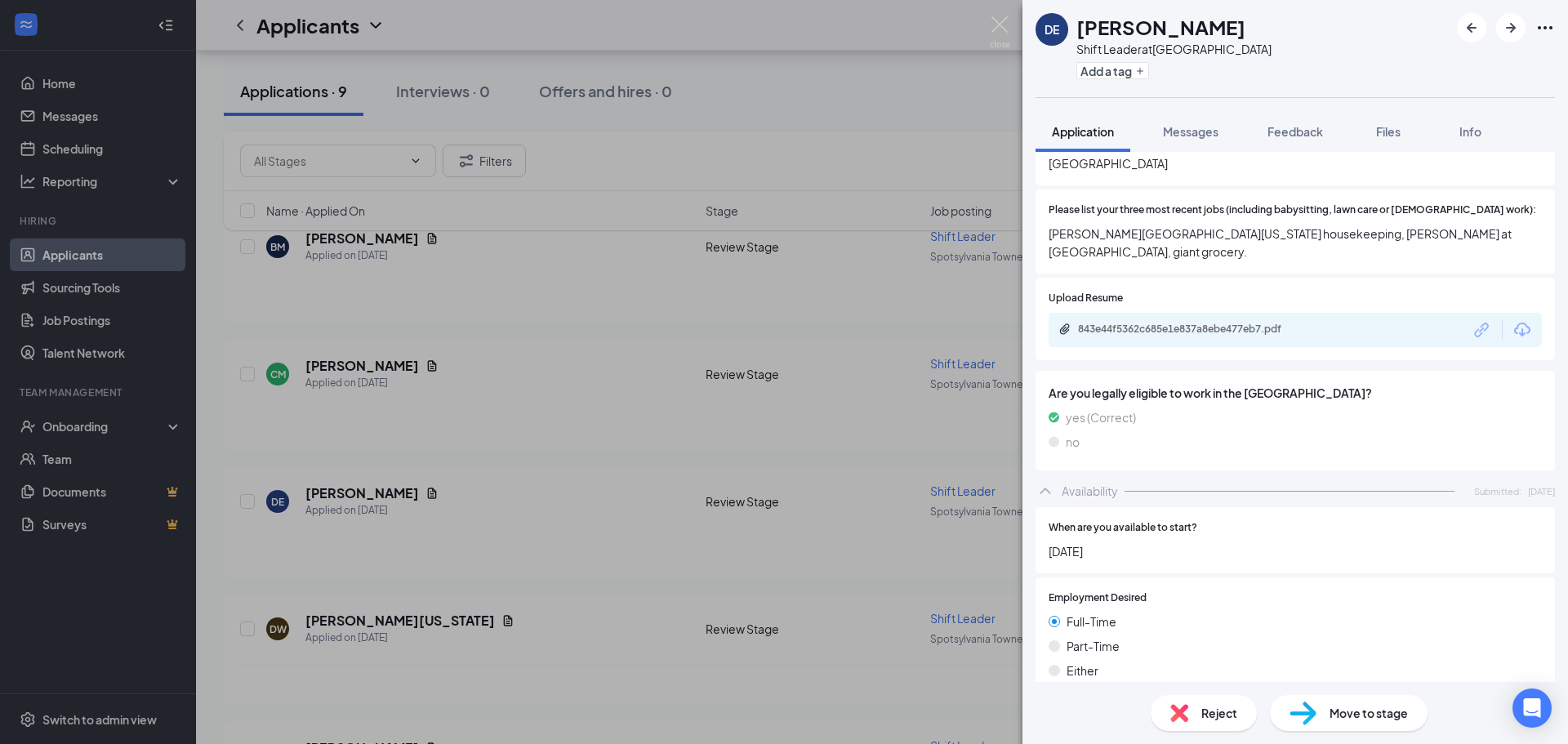
scroll to position [572, 0]
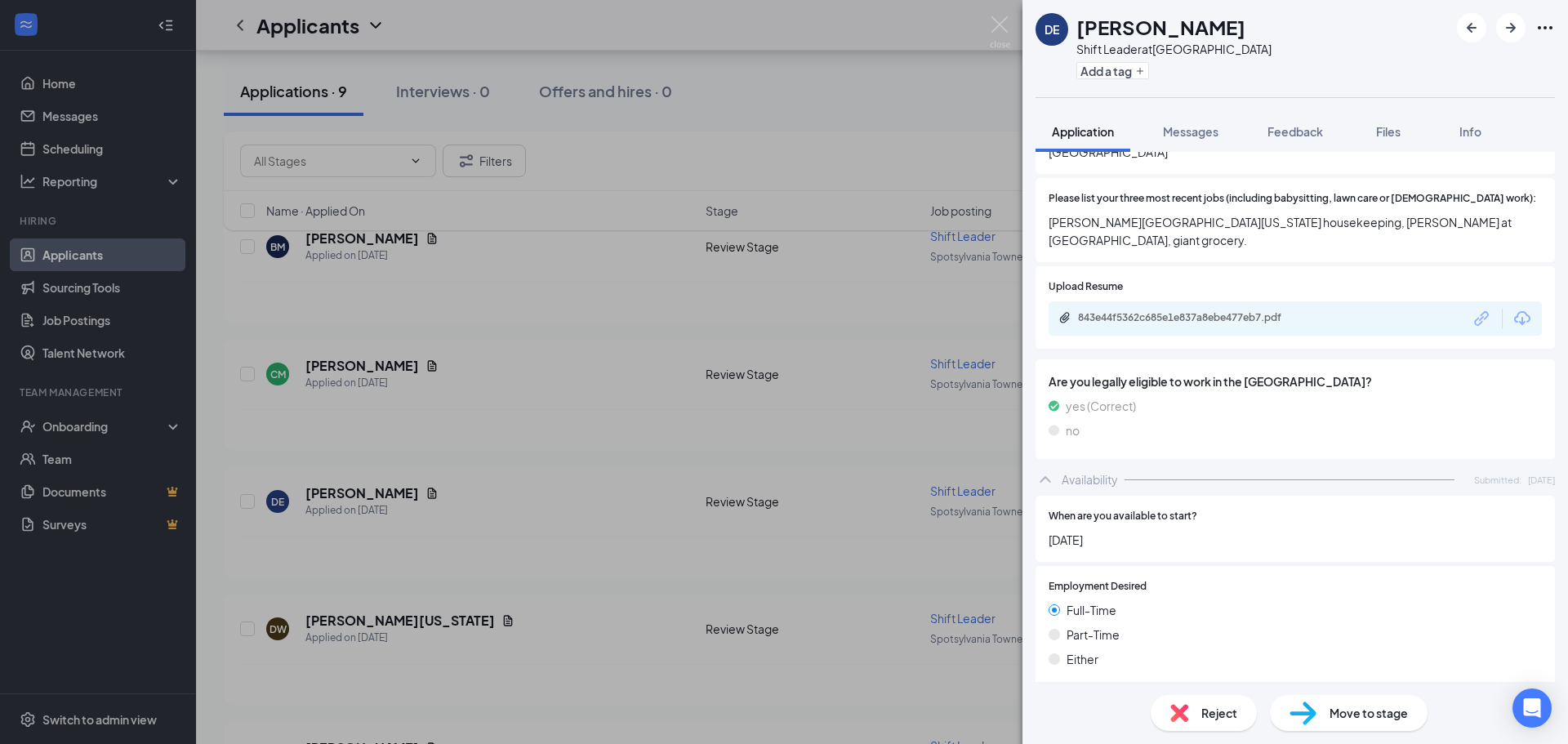
click at [605, 439] on div "DE [PERSON_NAME] Shift Leader at [GEOGRAPHIC_DATA] Add a tag Application Messag…" at bounding box center [784, 372] width 1568 height 744
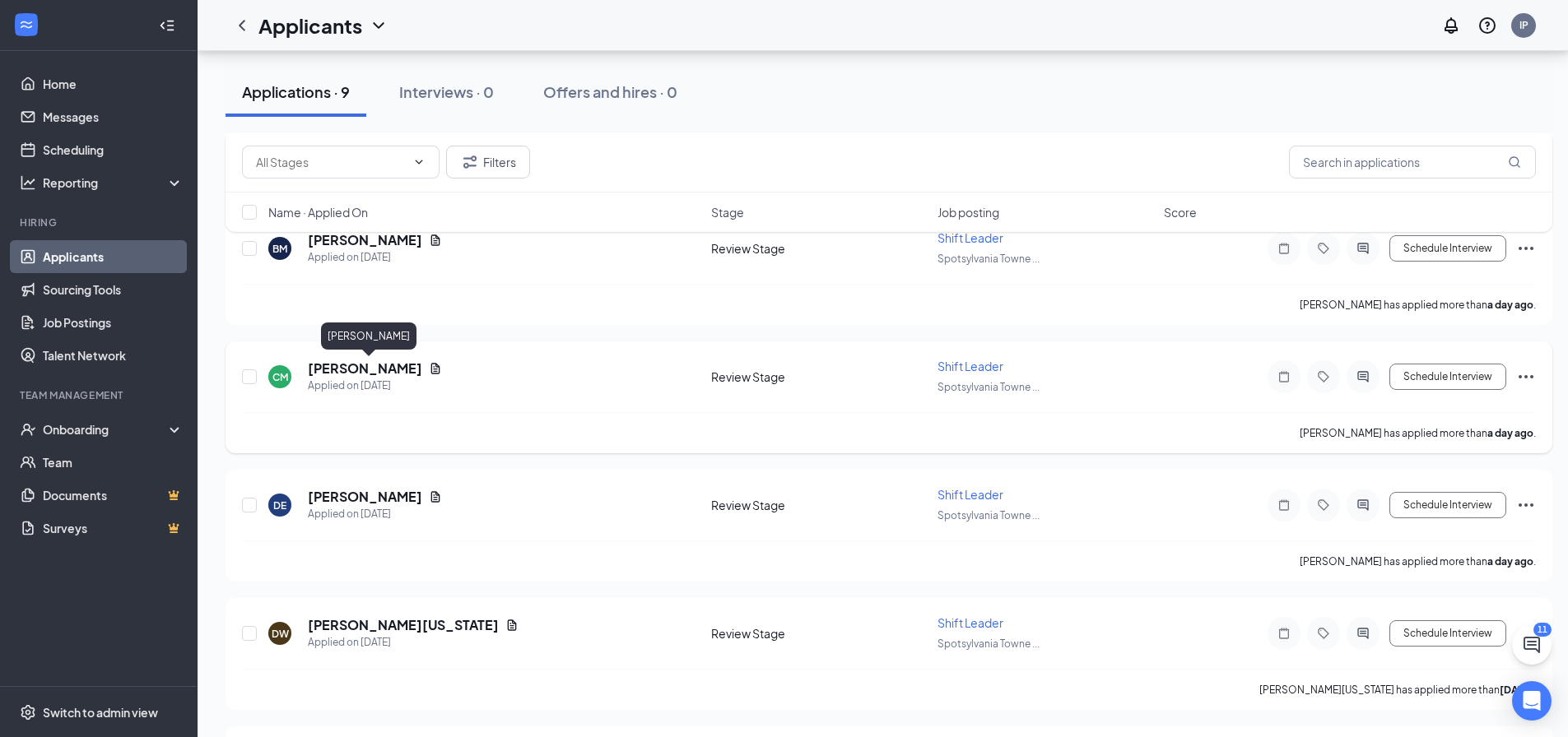
click at [403, 373] on h5 "[PERSON_NAME]" at bounding box center [365, 368] width 114 height 18
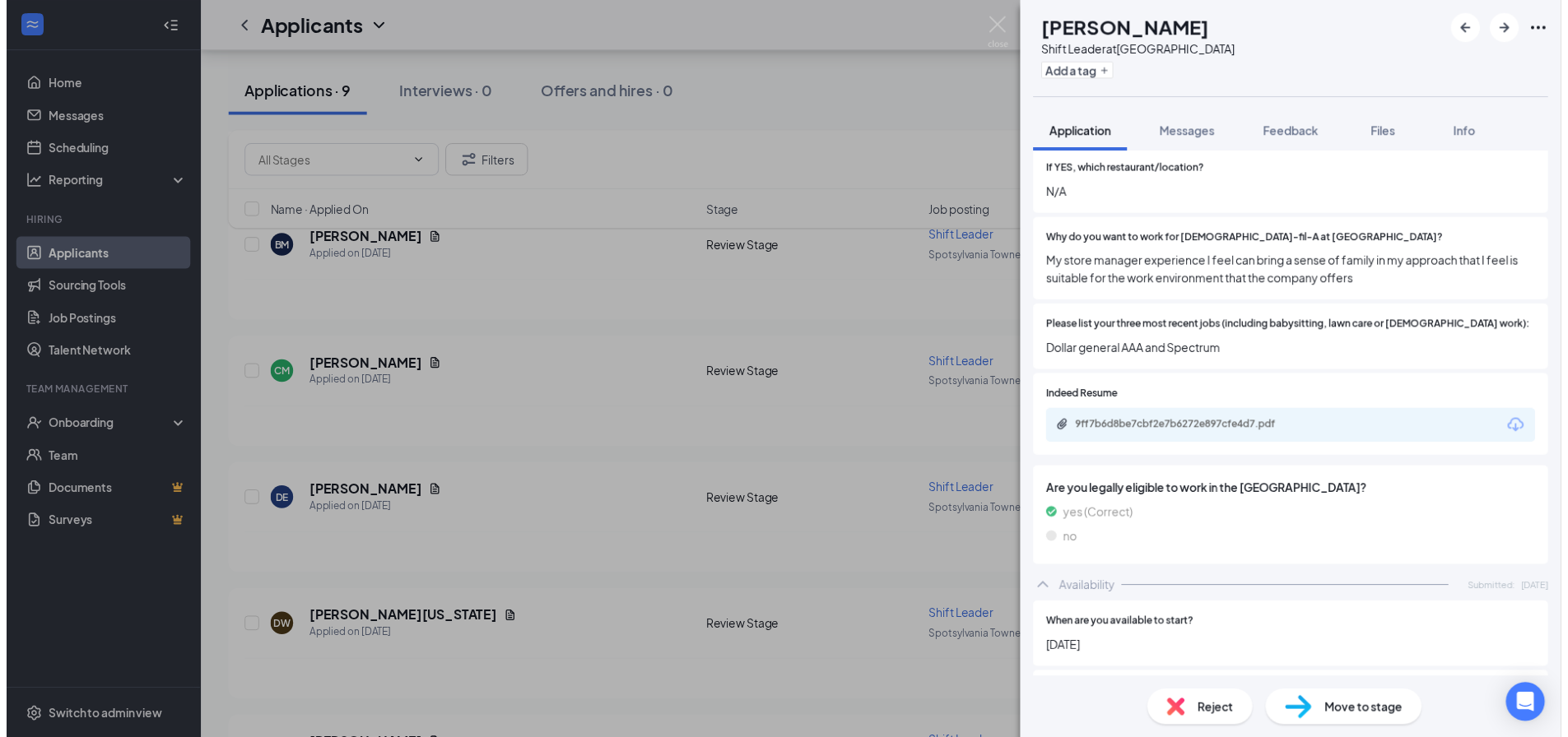
scroll to position [494, 0]
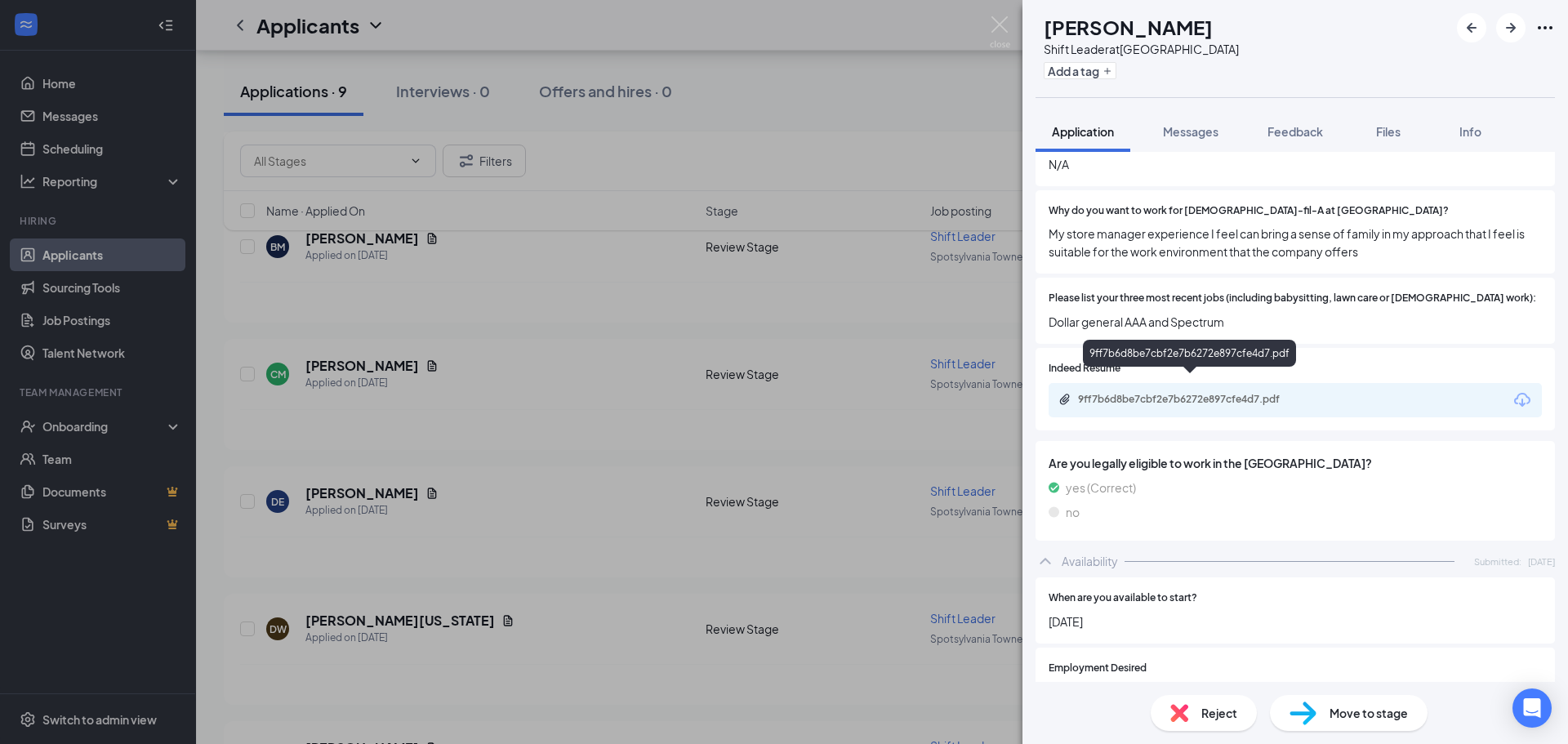
click at [1134, 393] on div "9ff7b6d8be7cbf2e7b6272e897cfe4d7.pdf" at bounding box center [1192, 400] width 228 height 13
click at [717, 331] on div "CM [PERSON_NAME] Shift Leader at [GEOGRAPHIC_DATA] Add a tag Application Messag…" at bounding box center [784, 372] width 1568 height 744
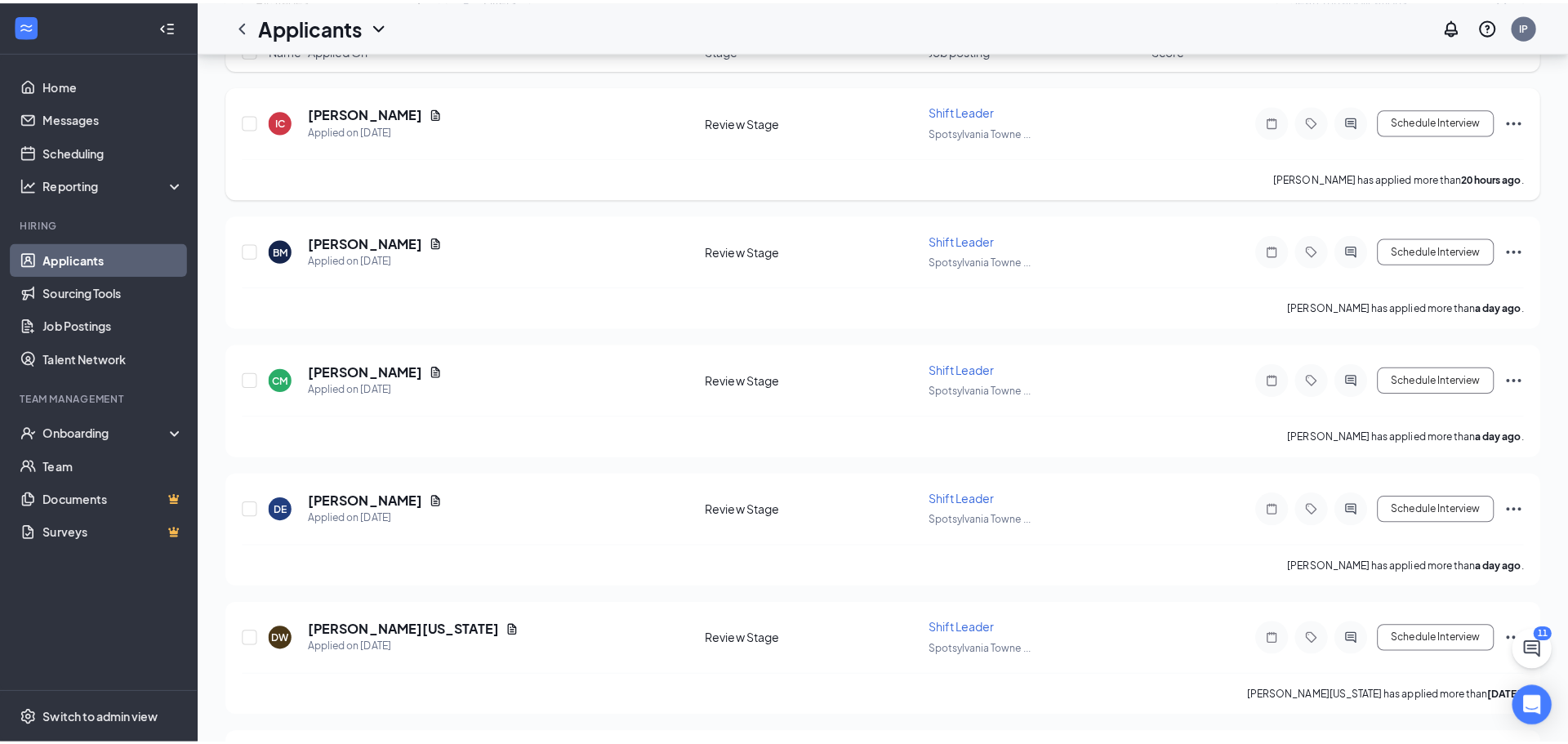
scroll to position [98, 0]
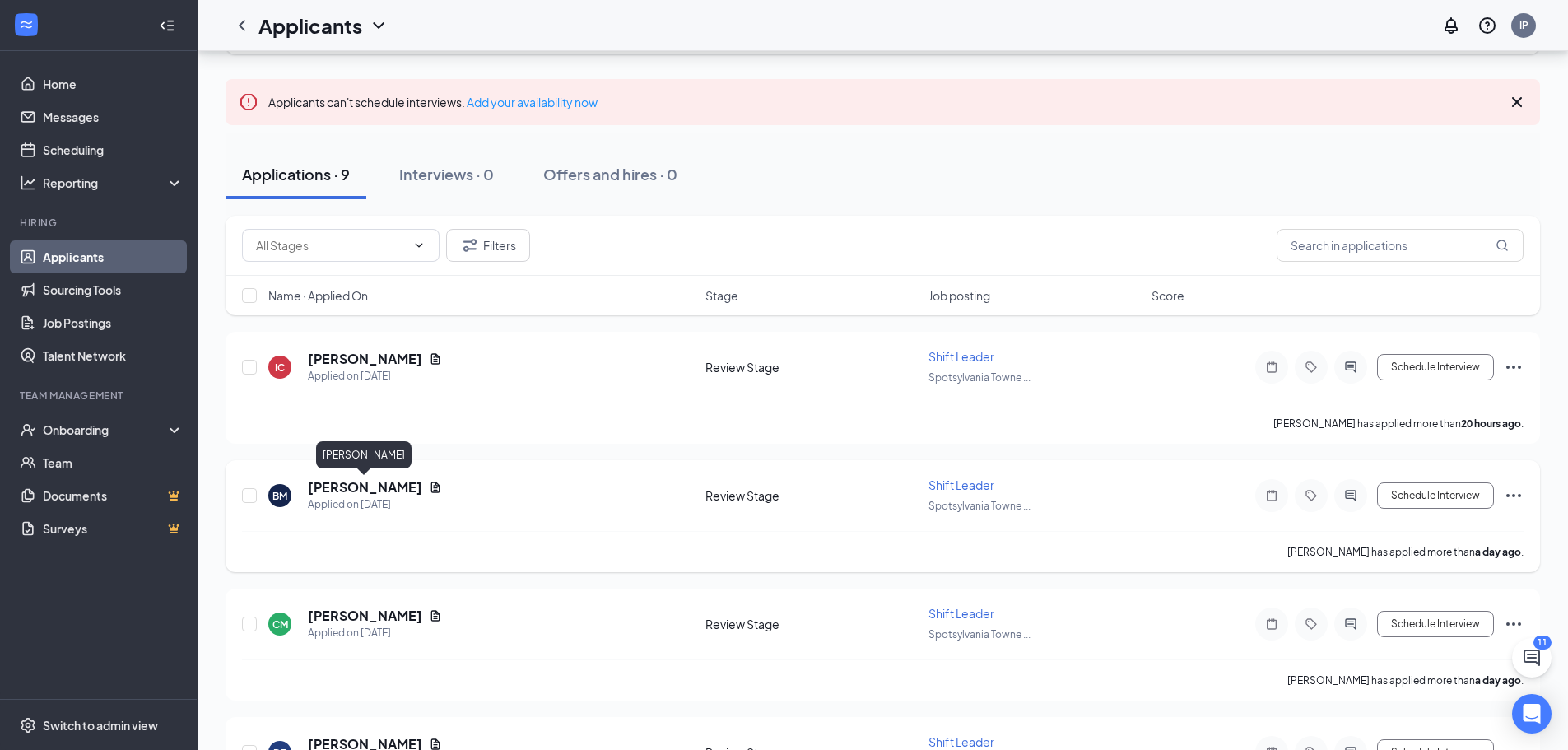
click at [379, 492] on h5 "[PERSON_NAME]" at bounding box center [365, 487] width 114 height 18
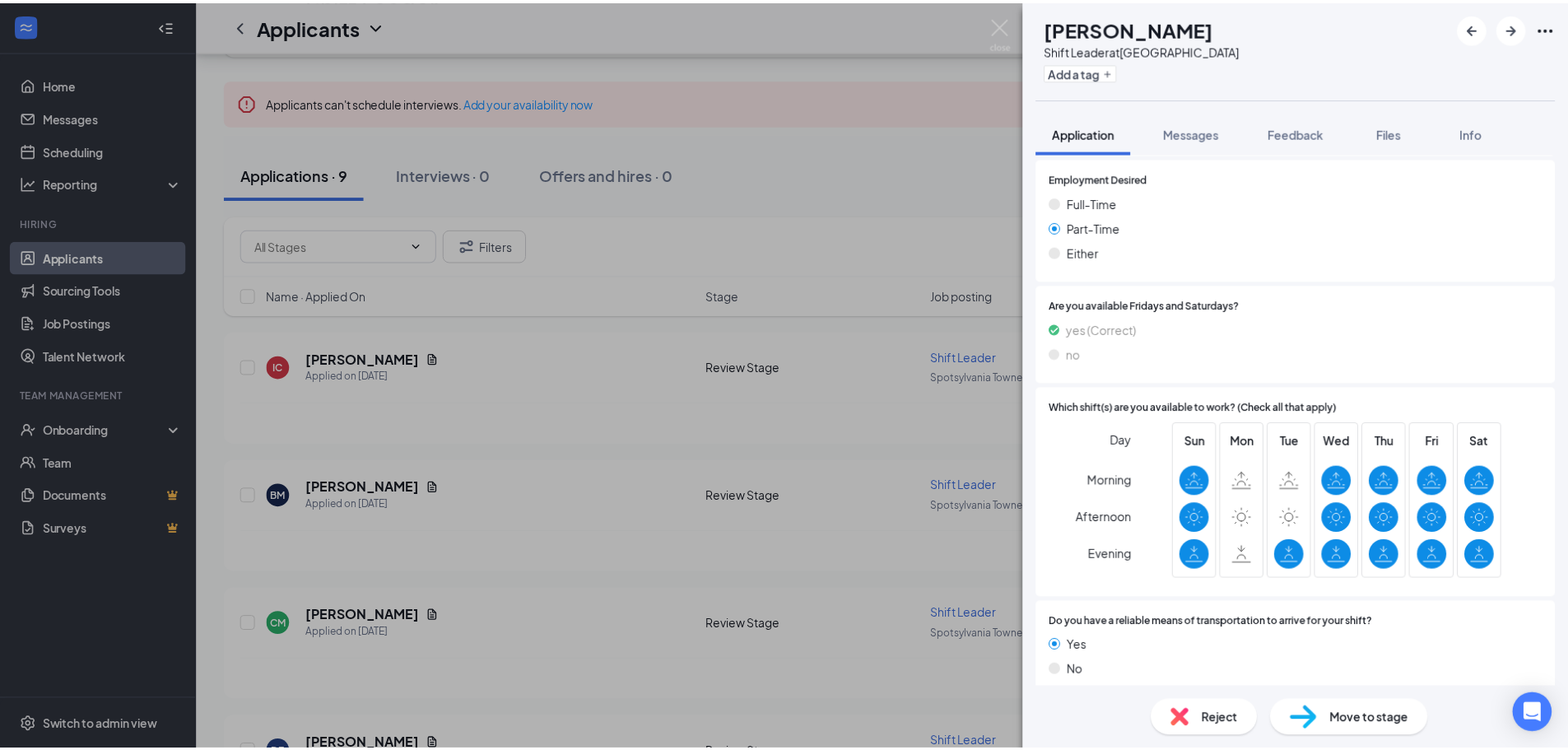
scroll to position [1026, 0]
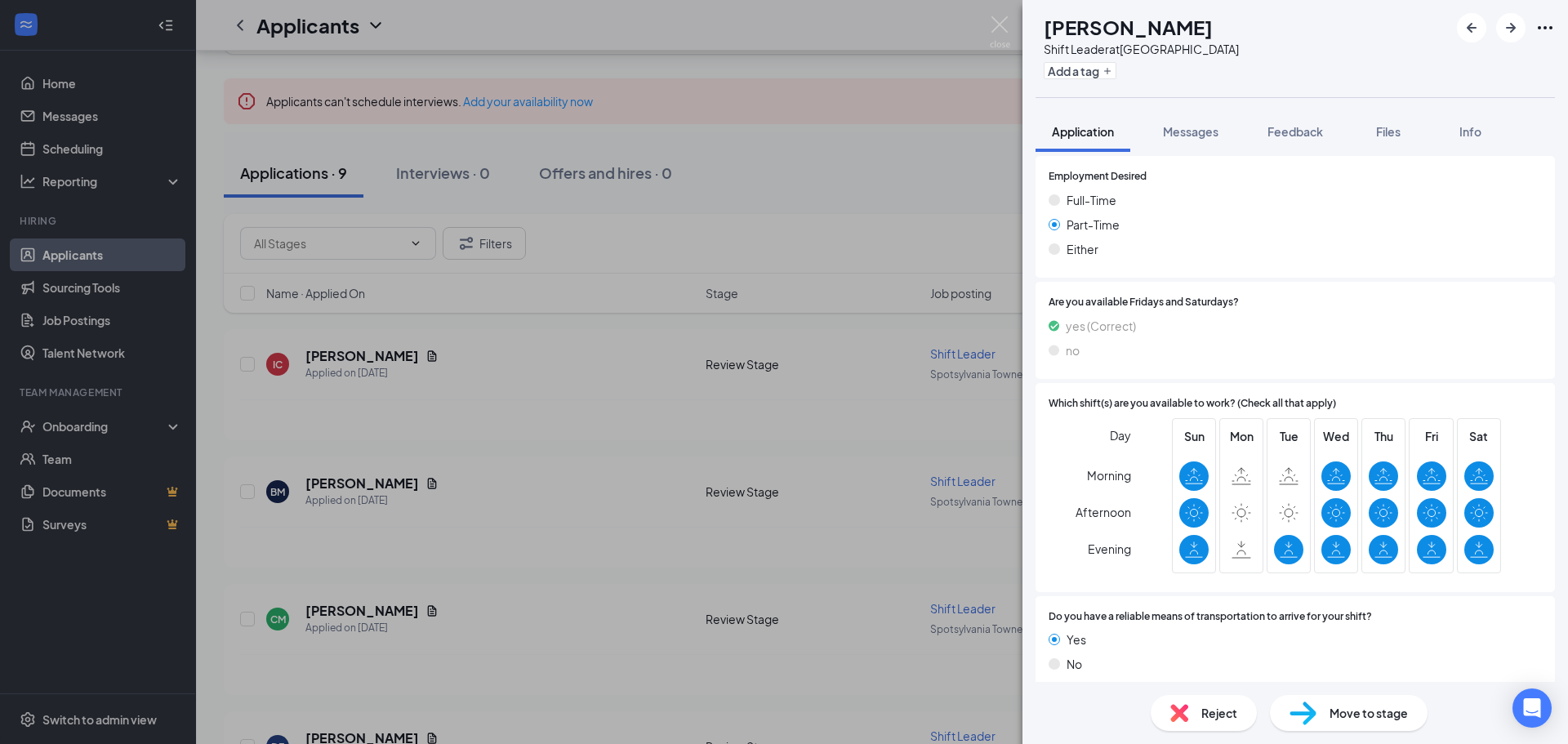
click at [542, 392] on div "BM [PERSON_NAME] Shift Leader at [GEOGRAPHIC_DATA] Add a tag Application Messag…" at bounding box center [784, 372] width 1568 height 744
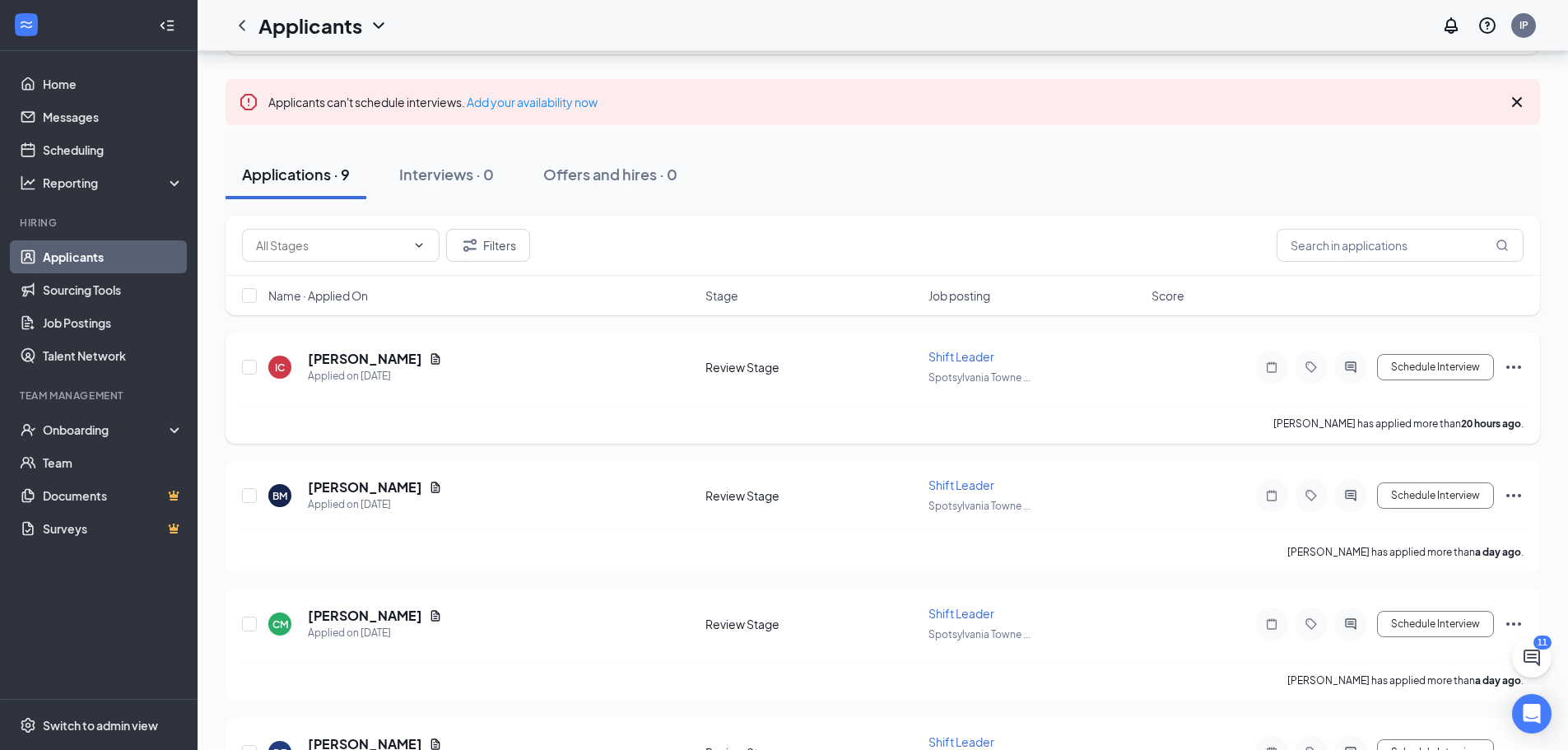
click at [422, 363] on h5 "[PERSON_NAME]" at bounding box center [365, 359] width 114 height 18
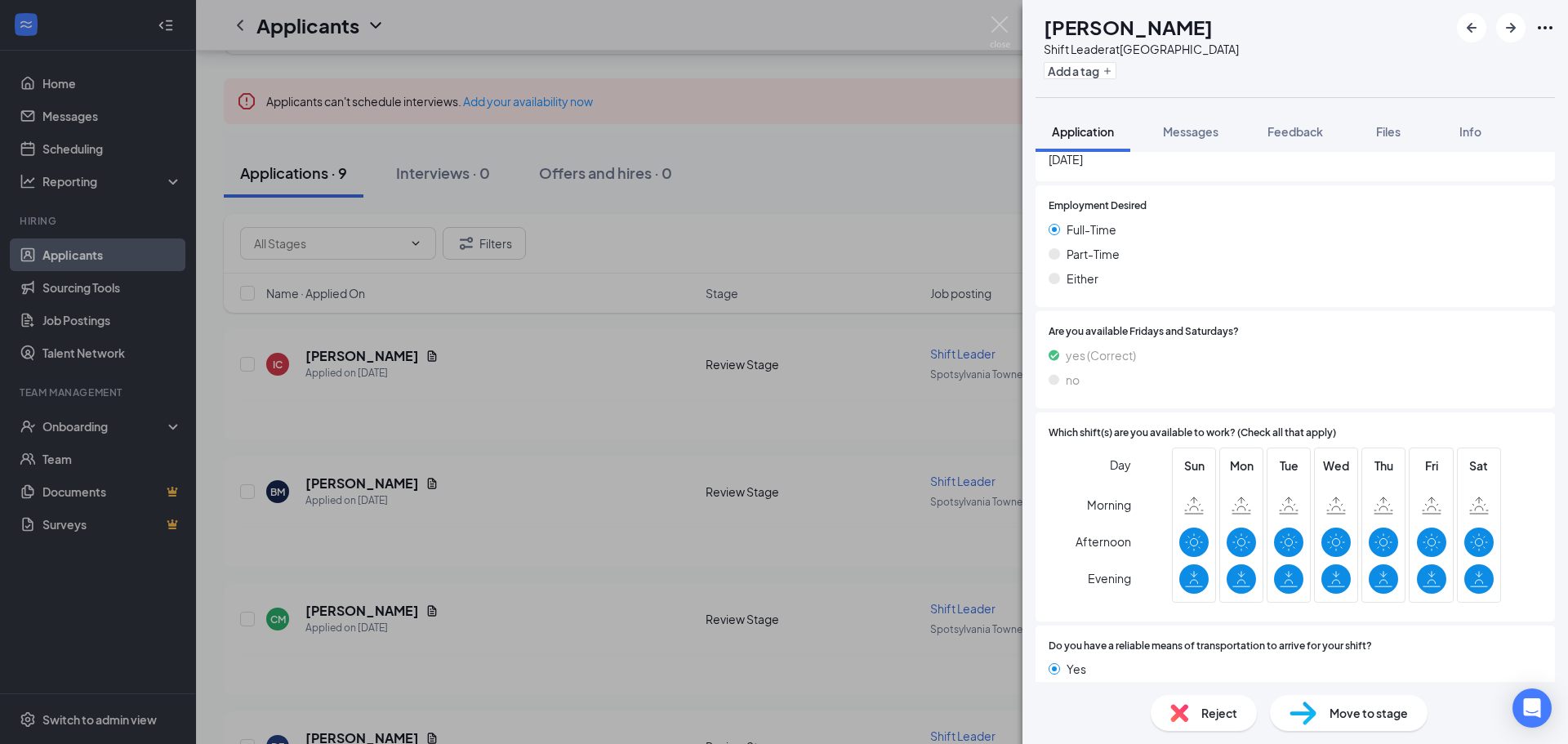
scroll to position [1000, 0]
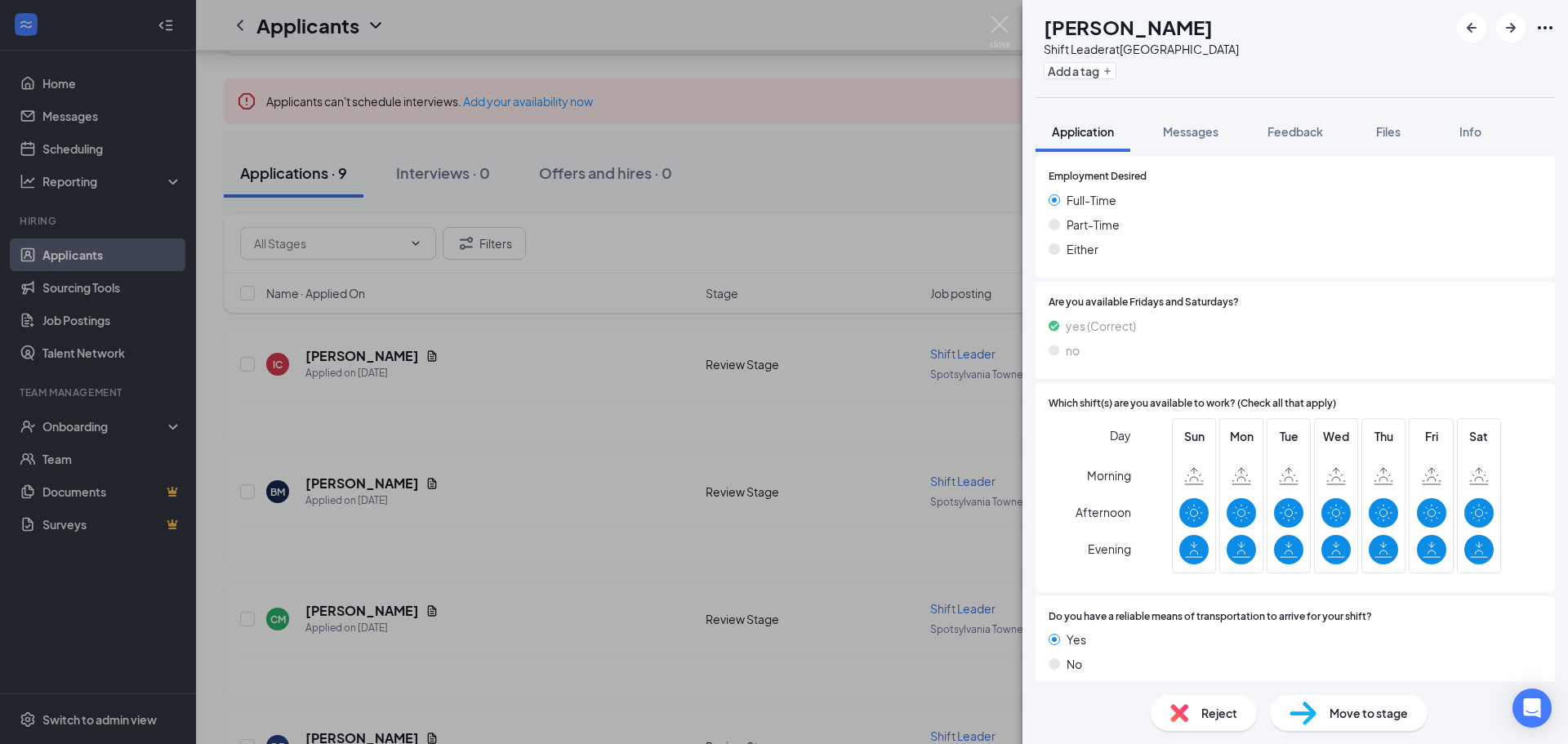
click at [1190, 723] on div "Reject" at bounding box center [1203, 714] width 106 height 36
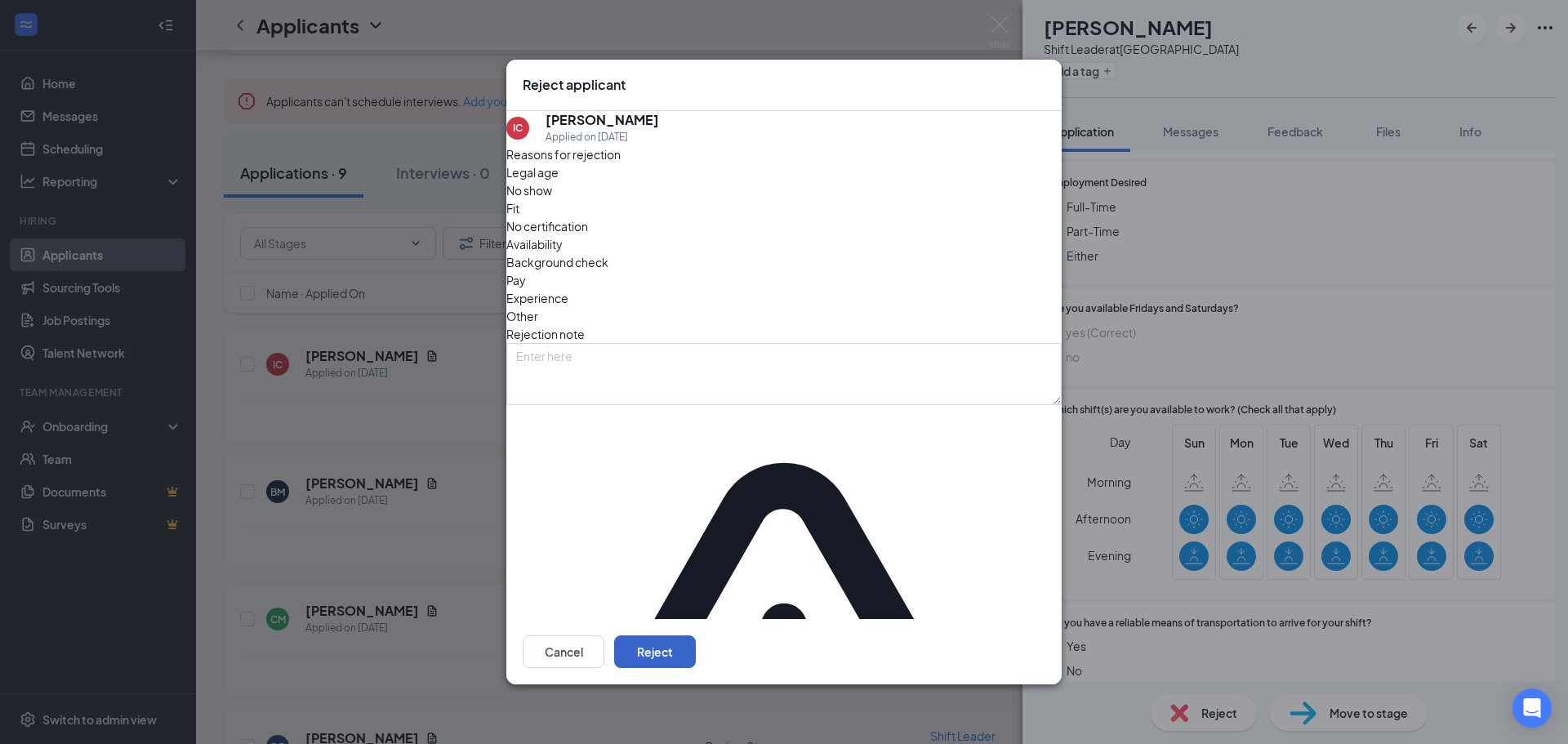
click at [696, 635] on button "Reject" at bounding box center [654, 652] width 81 height 33
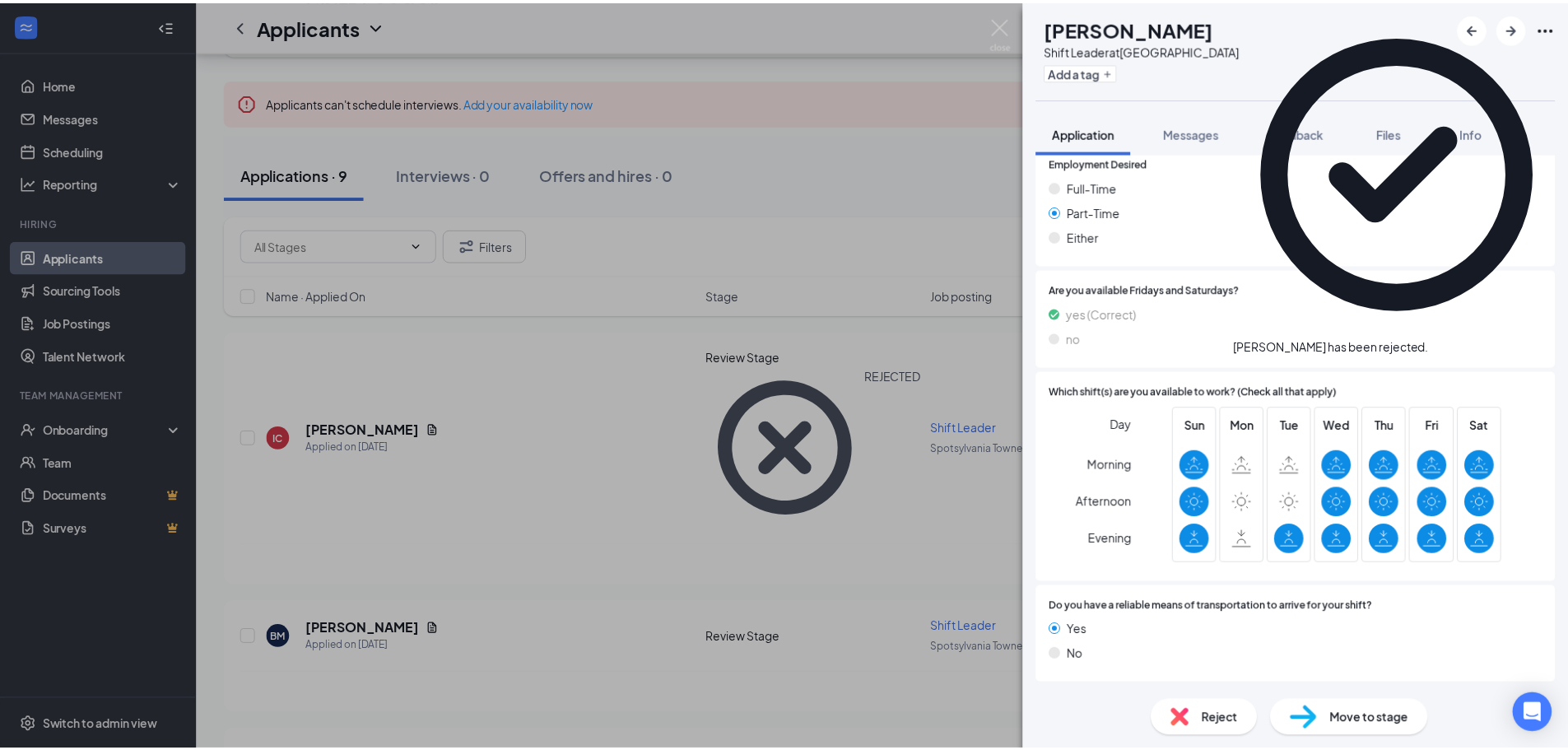
scroll to position [1019, 0]
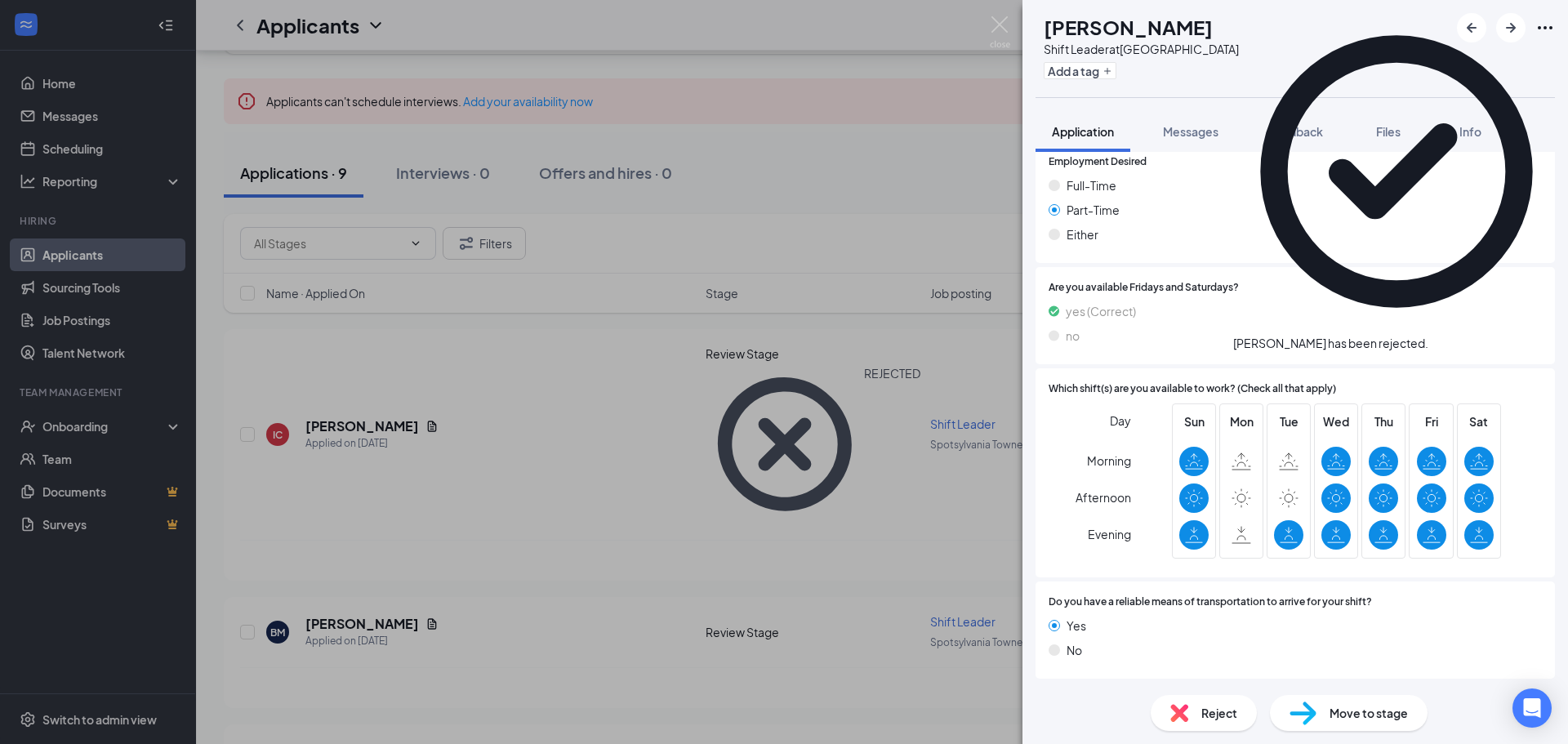
click at [569, 429] on div "BM [PERSON_NAME] Shift Leader at [GEOGRAPHIC_DATA] Add a tag Application Messag…" at bounding box center [784, 372] width 1568 height 744
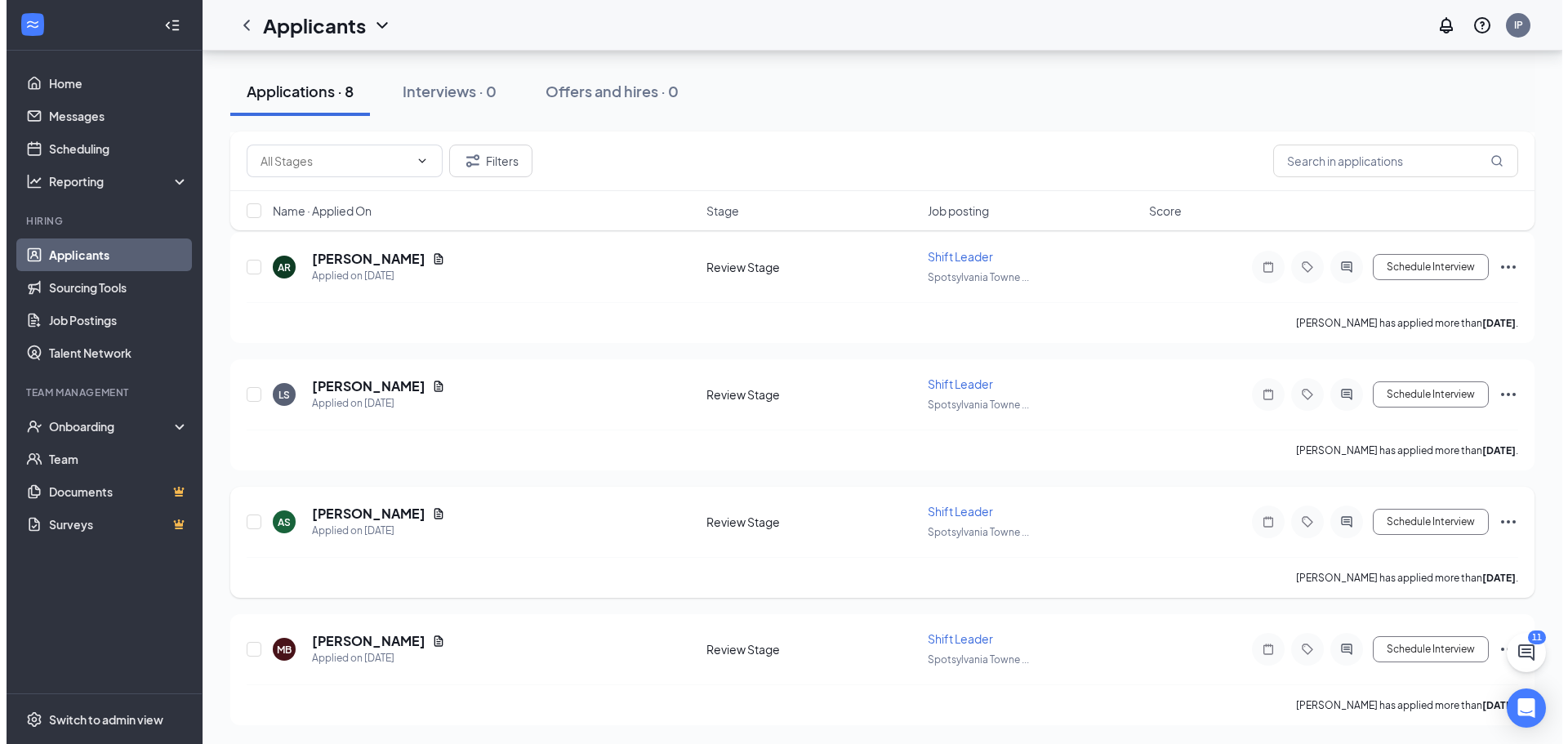
scroll to position [706, 0]
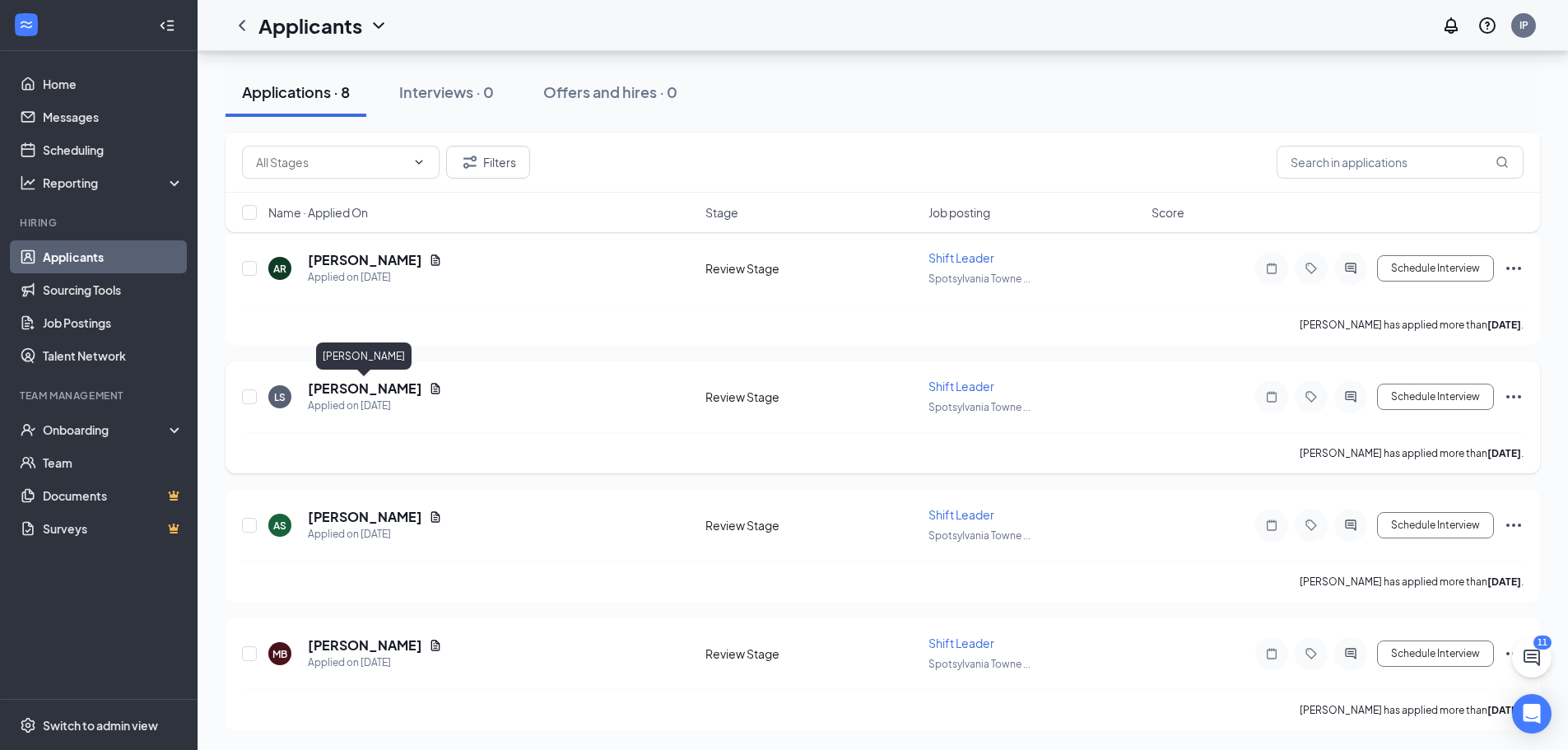
click at [388, 388] on h5 "[PERSON_NAME]" at bounding box center [365, 389] width 114 height 18
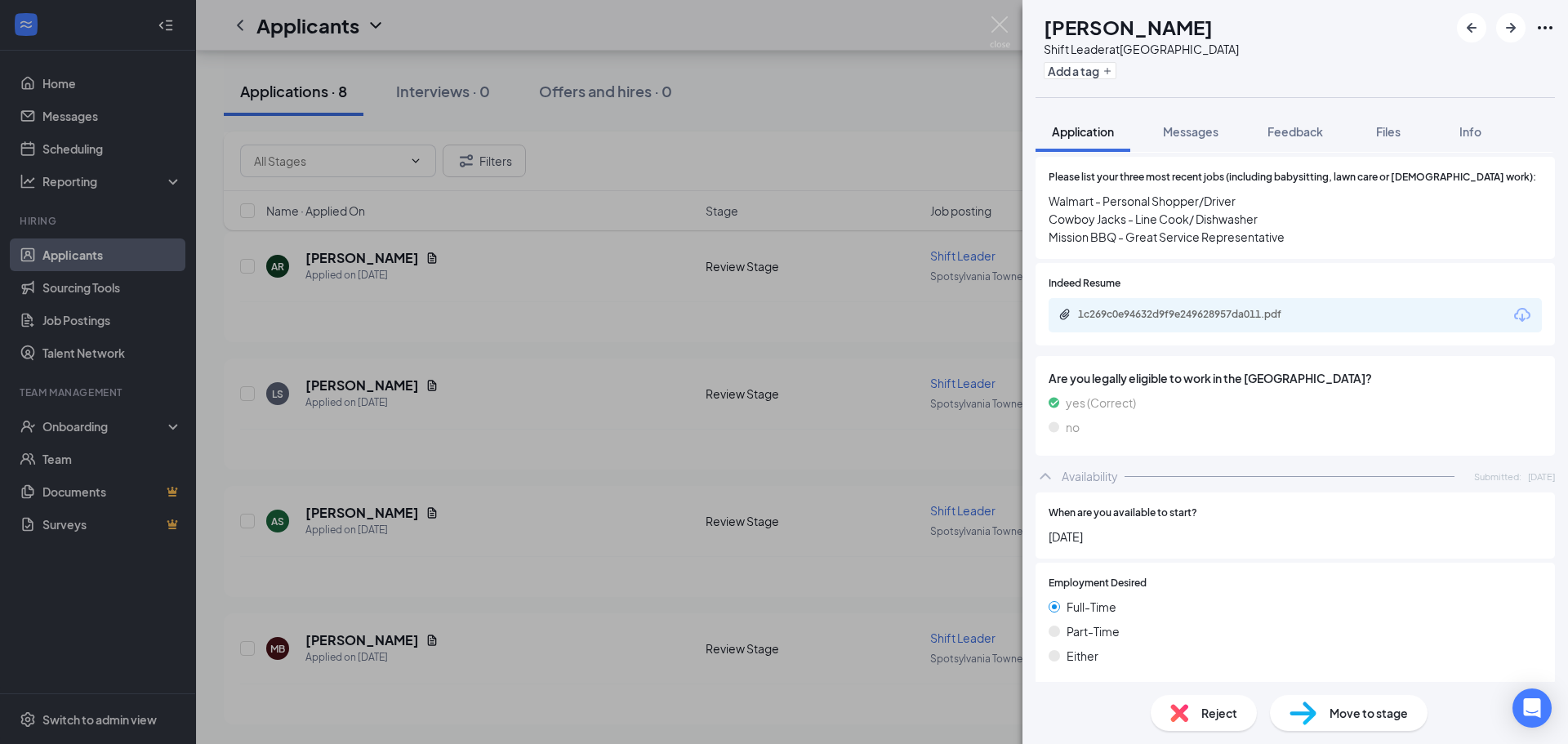
scroll to position [609, 0]
click at [640, 523] on div "LS [PERSON_NAME] Shift Leader at [GEOGRAPHIC_DATA] Add a tag Application Messag…" at bounding box center [784, 372] width 1568 height 744
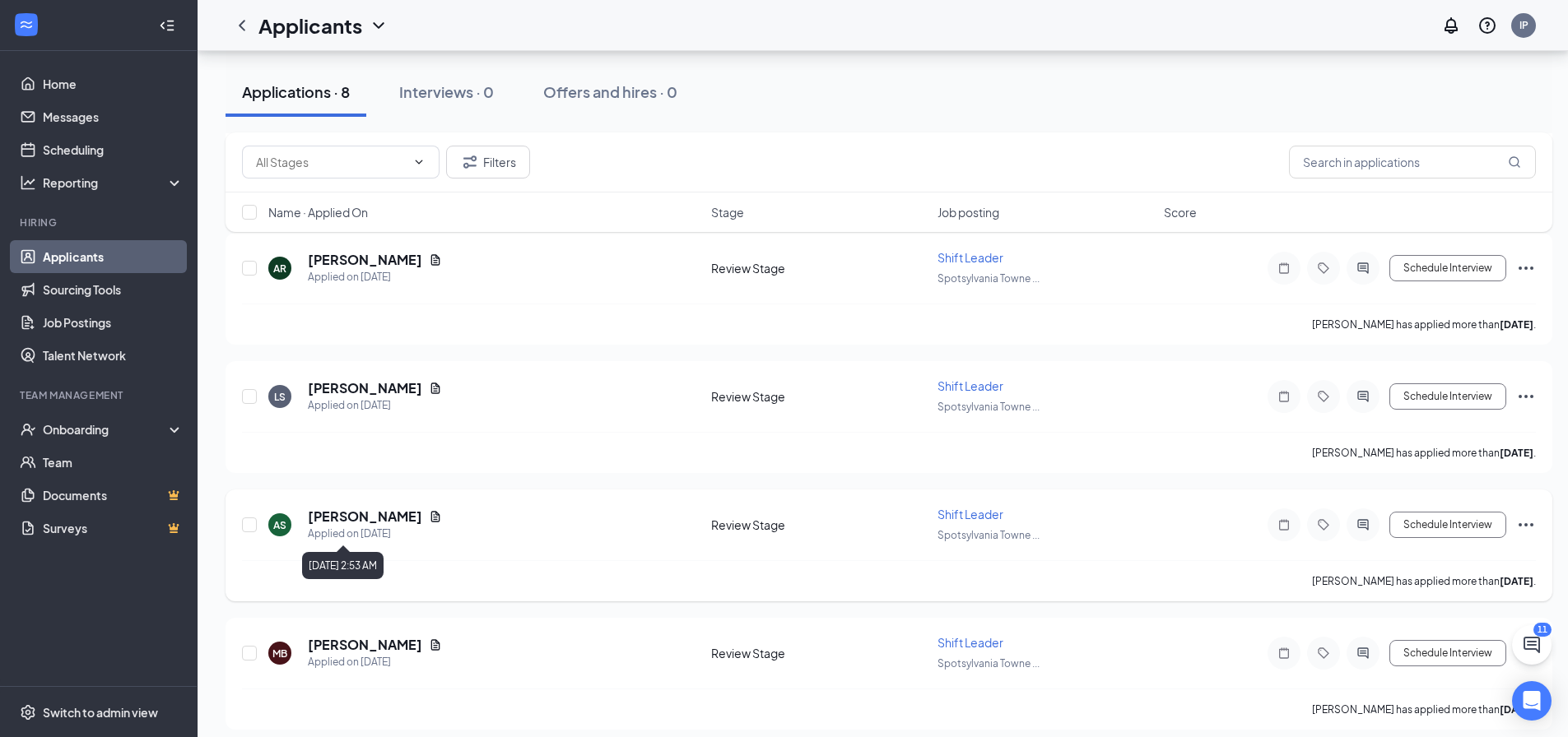
click at [346, 514] on h5 "[PERSON_NAME]" at bounding box center [365, 517] width 114 height 18
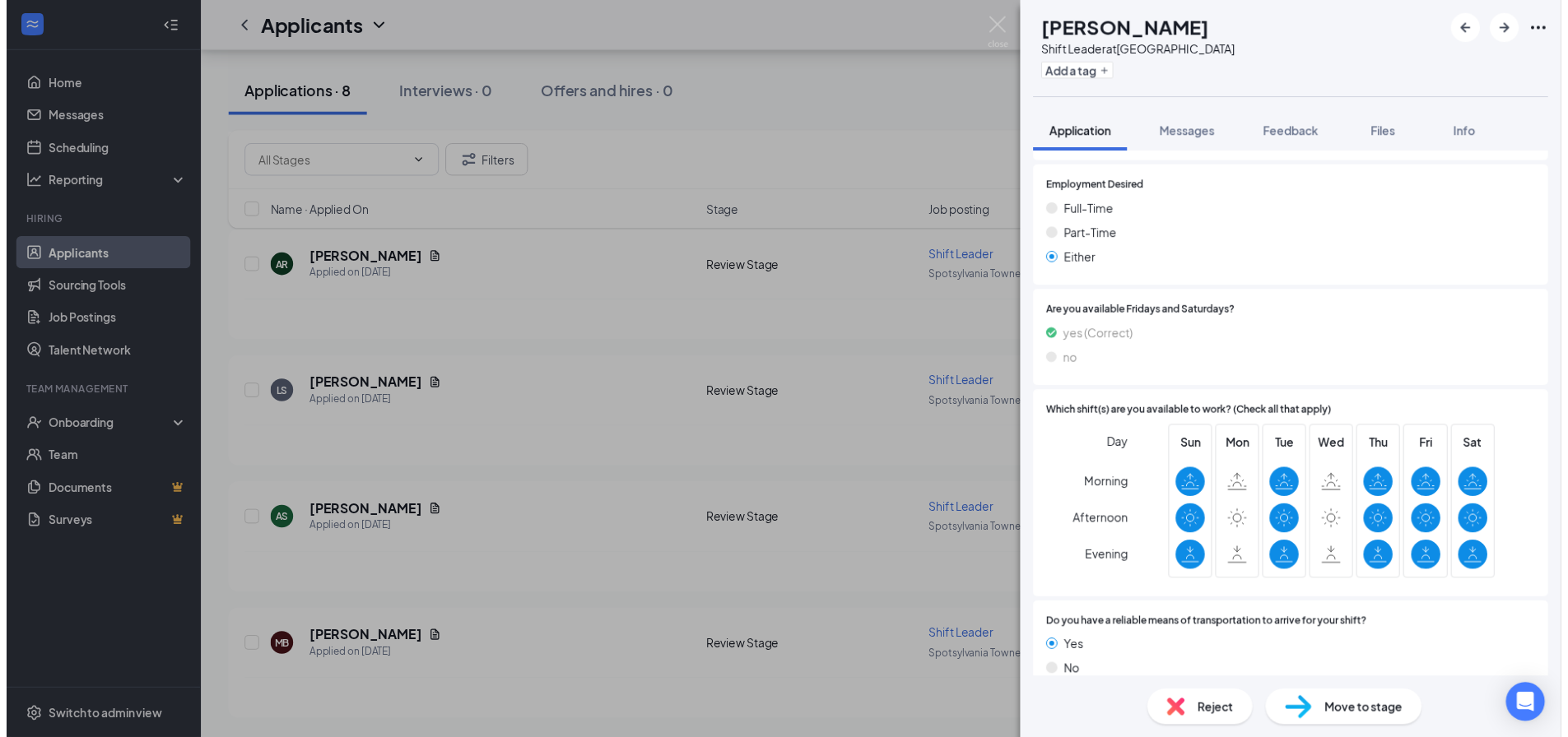
scroll to position [971, 0]
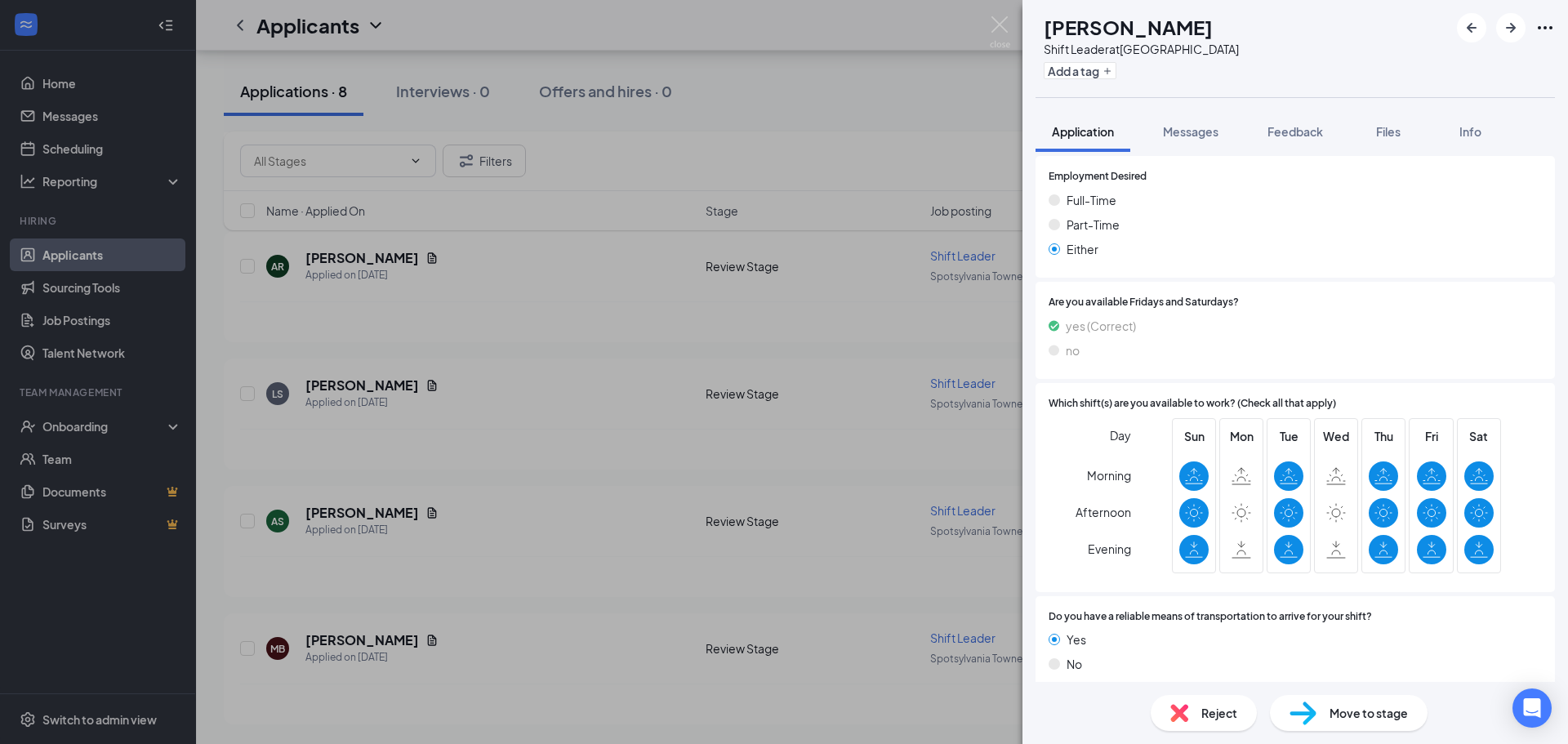
click at [620, 437] on div "AS [PERSON_NAME] Shift Leader at [GEOGRAPHIC_DATA] Add a tag Application Messag…" at bounding box center [784, 372] width 1568 height 744
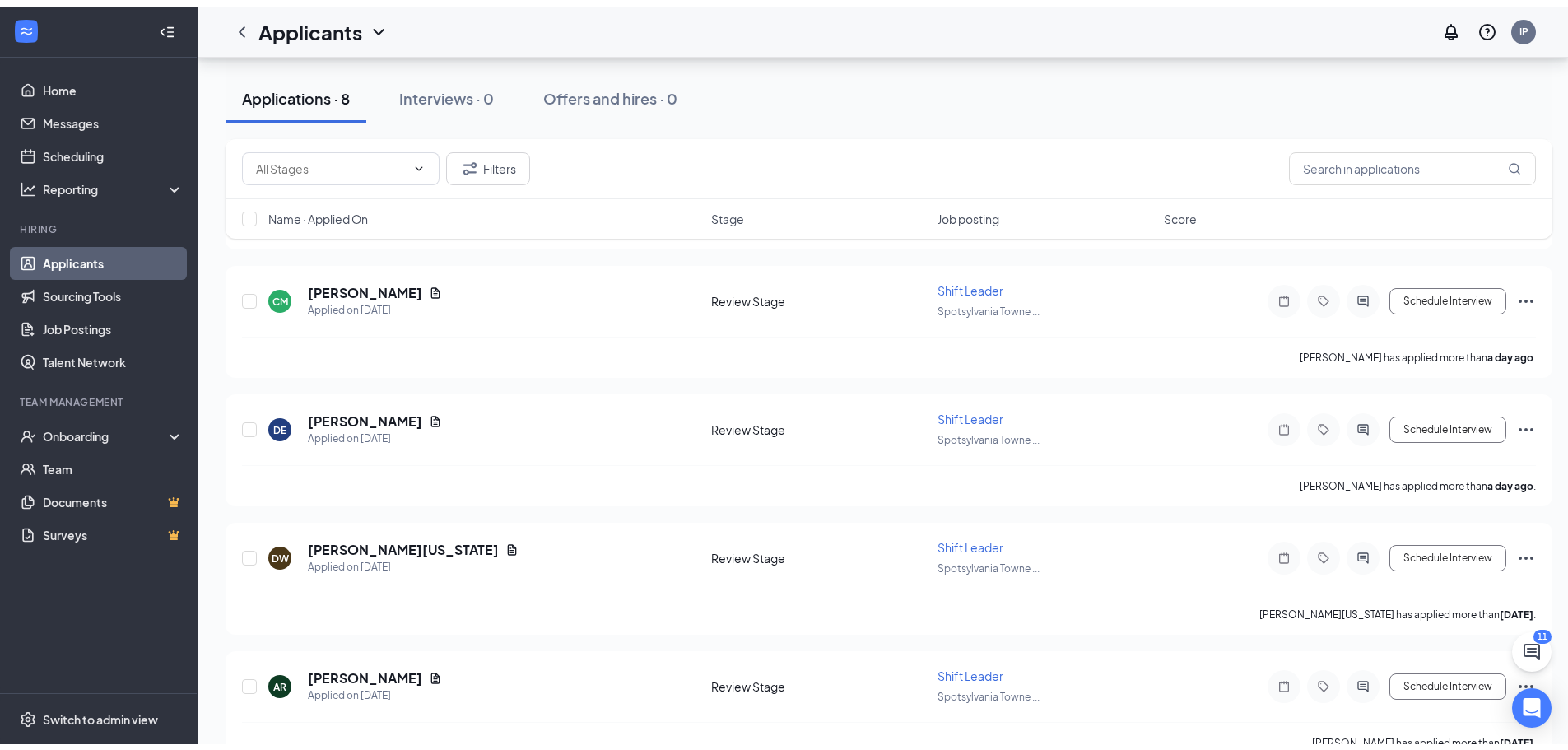
scroll to position [53, 0]
